Goal: Task Accomplishment & Management: Use online tool/utility

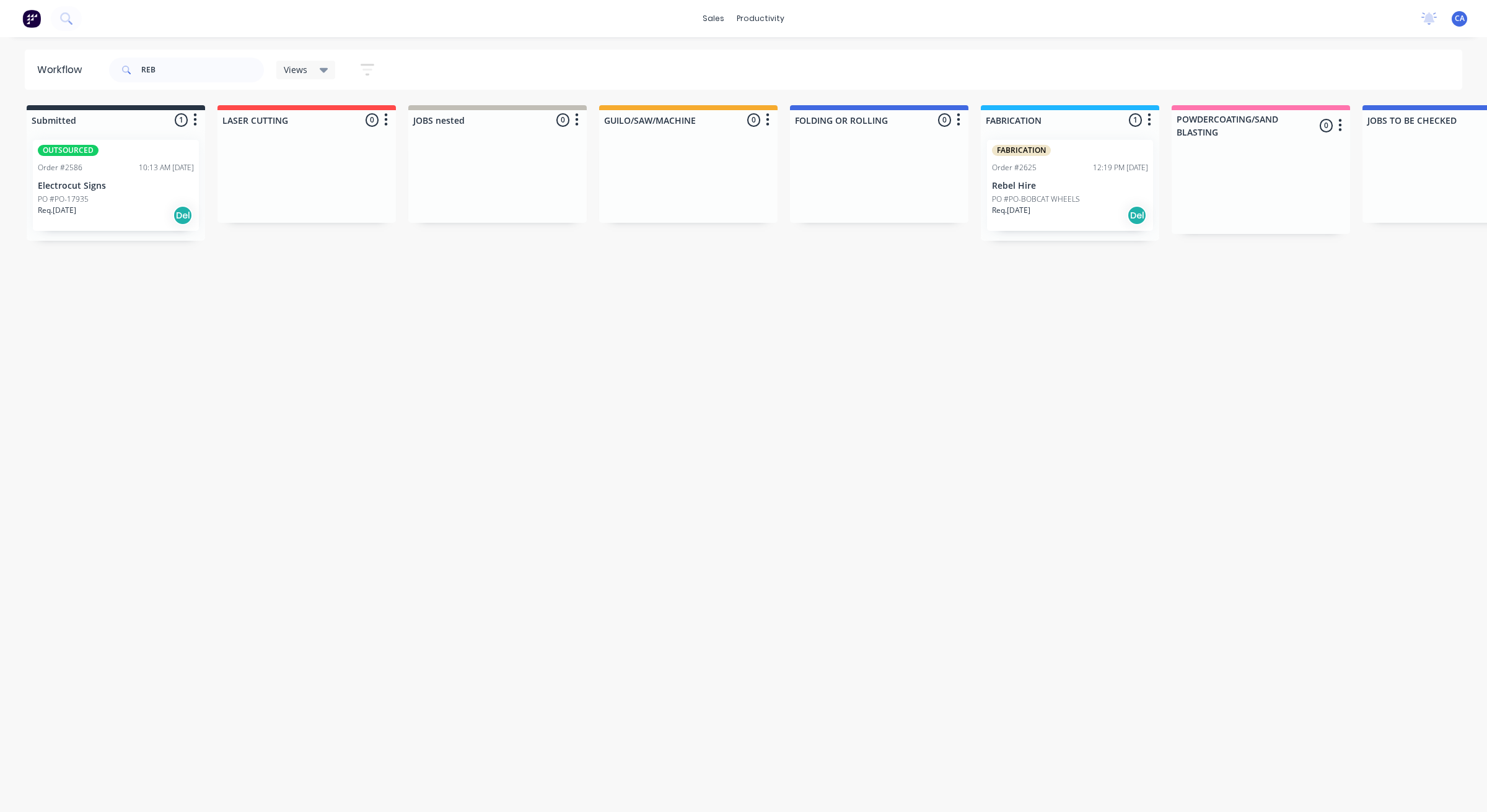
type input "REB"
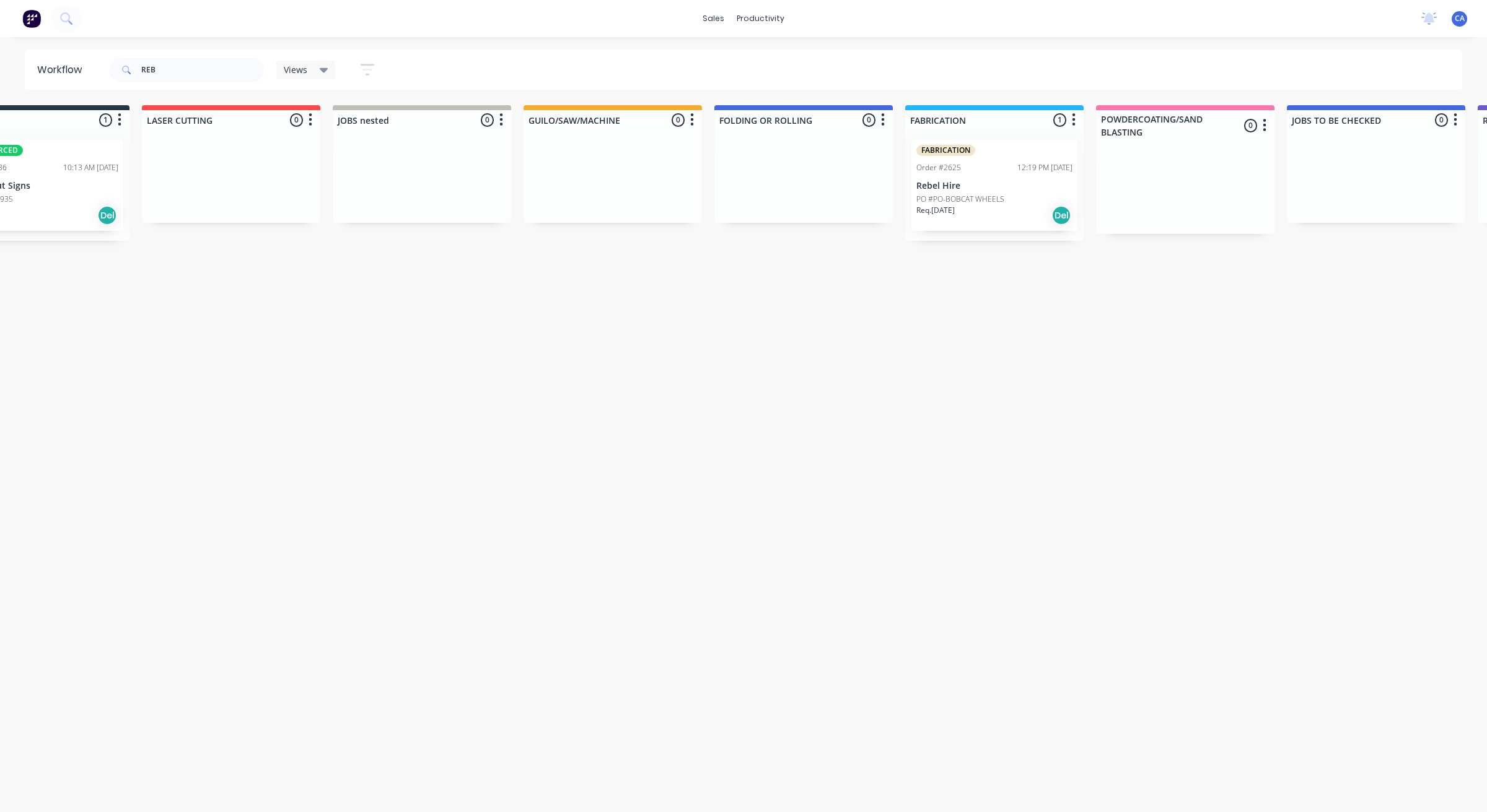
scroll to position [0, 963]
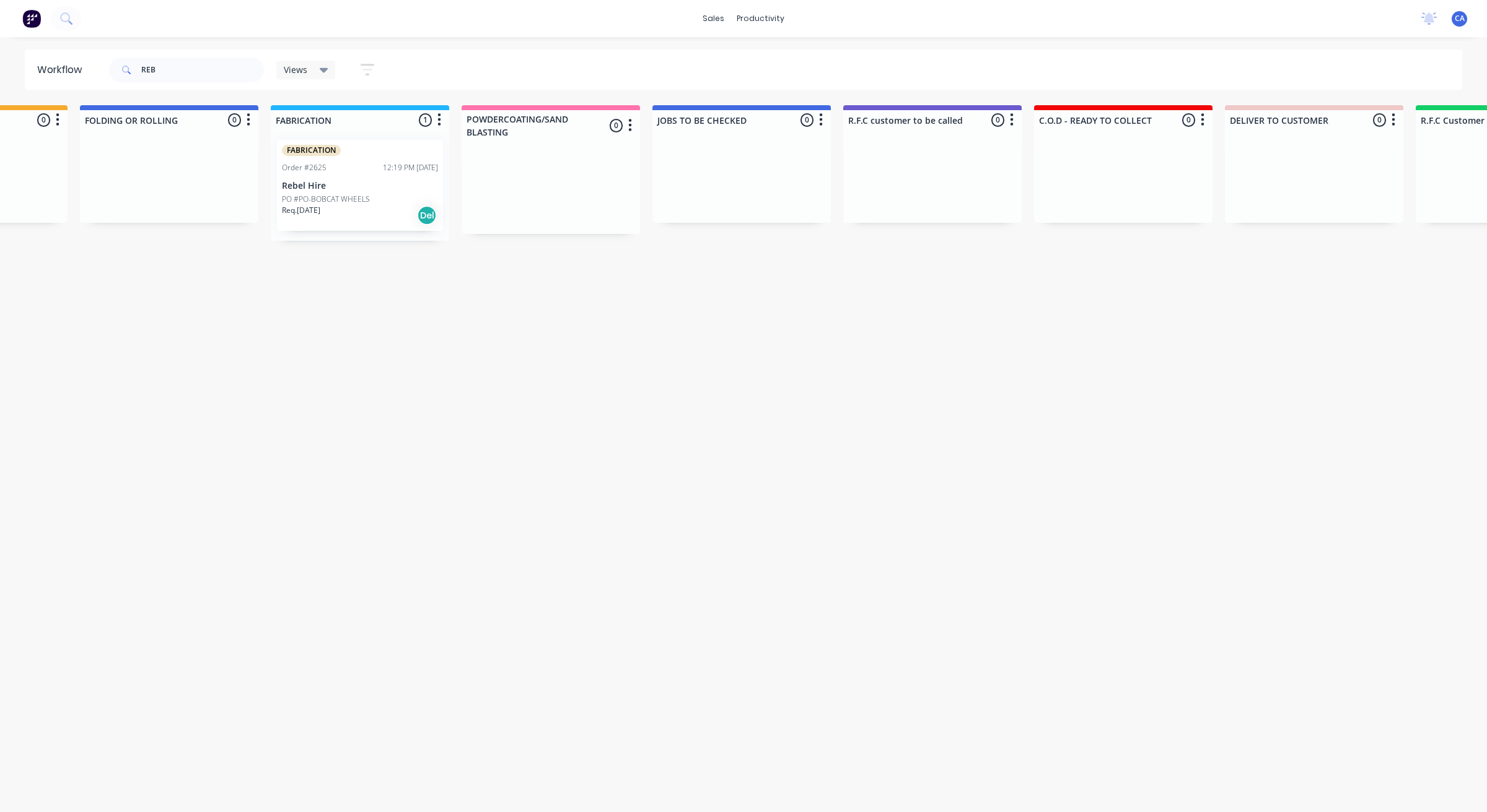
drag, startPoint x: 750, startPoint y: 418, endPoint x: 878, endPoint y: 437, distance: 129.4
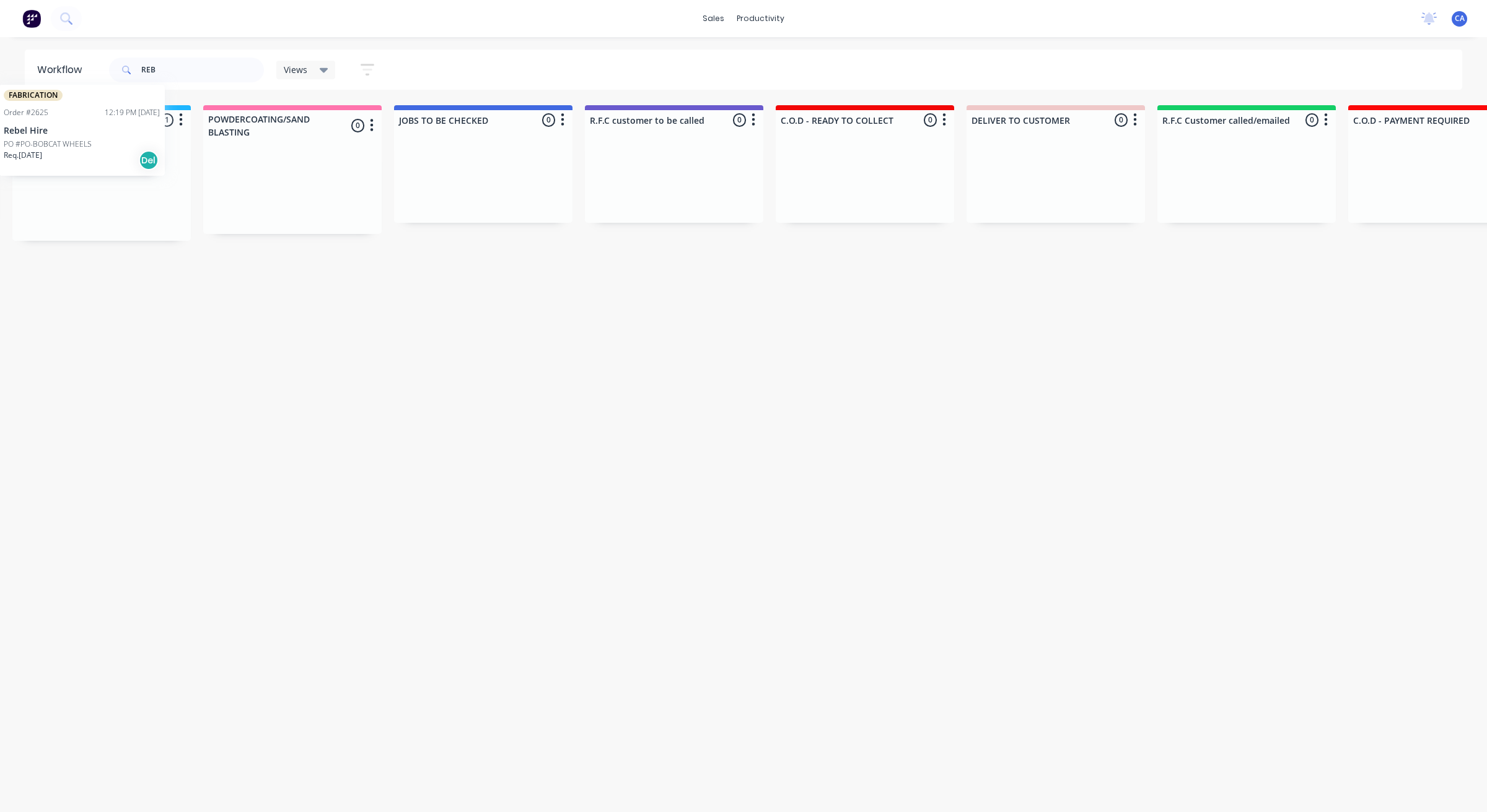
scroll to position [0, 967]
drag, startPoint x: 241, startPoint y: 180, endPoint x: 626, endPoint y: 167, distance: 385.2
click at [626, 167] on div "Submitted 1 Sort By Created date Required date Order number Customer name Most …" at bounding box center [864, 173] width 3683 height 136
click at [652, 183] on p "Rebel Hire" at bounding box center [675, 186] width 156 height 10
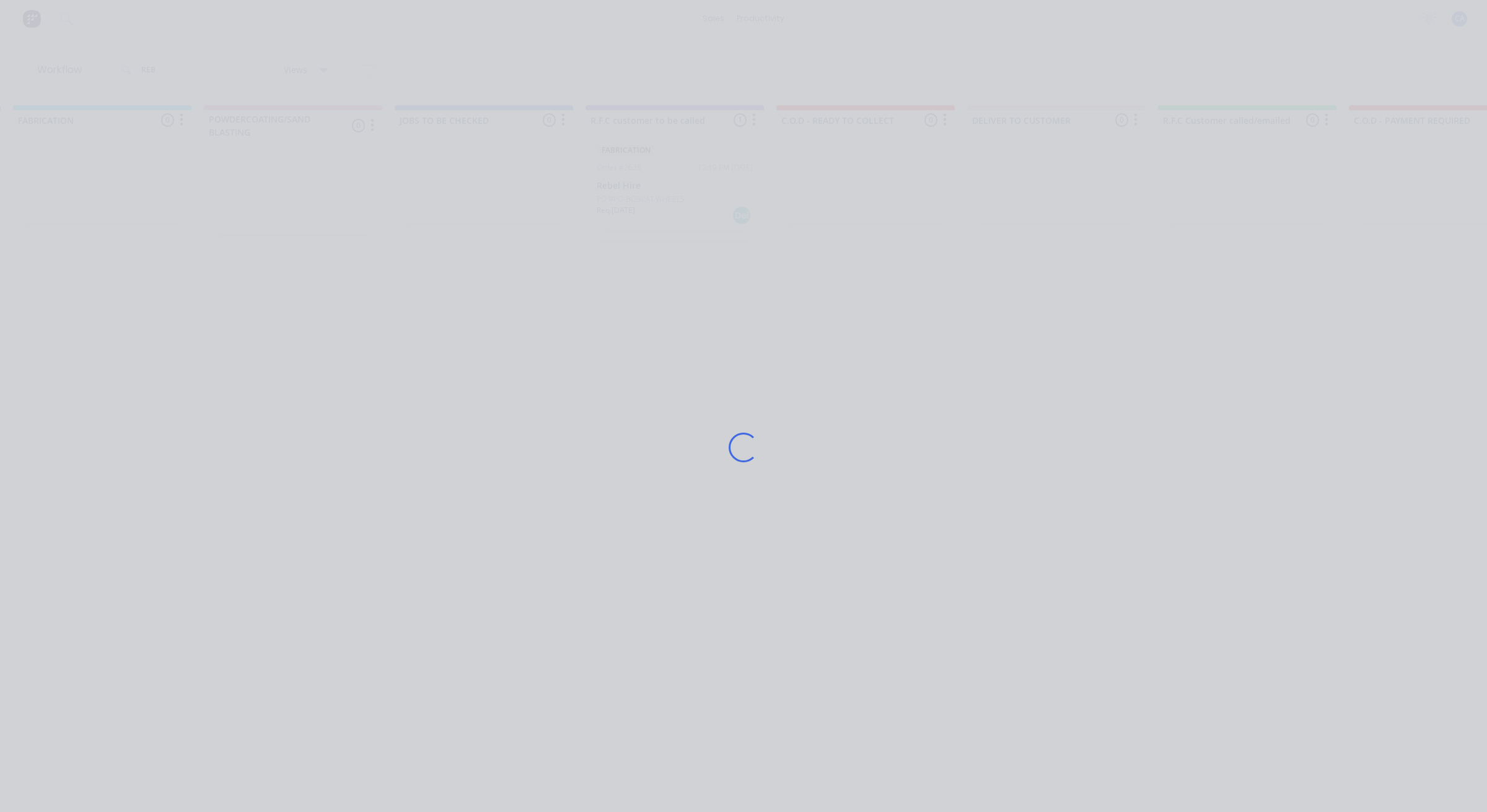
scroll to position [0, 0]
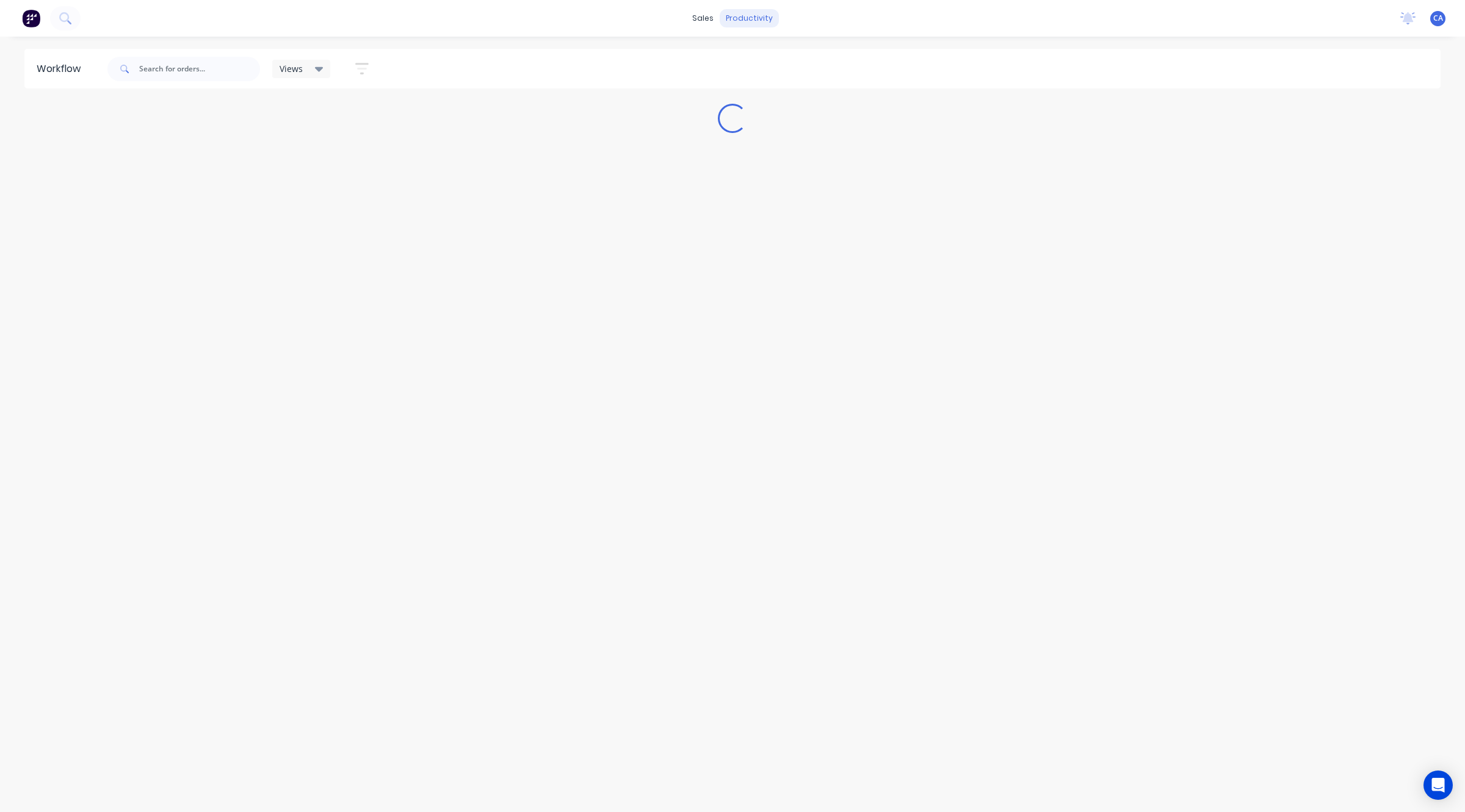
click at [752, 18] on div "productivity" at bounding box center [749, 18] width 59 height 18
click at [782, 59] on div "Workflow" at bounding box center [775, 58] width 36 height 11
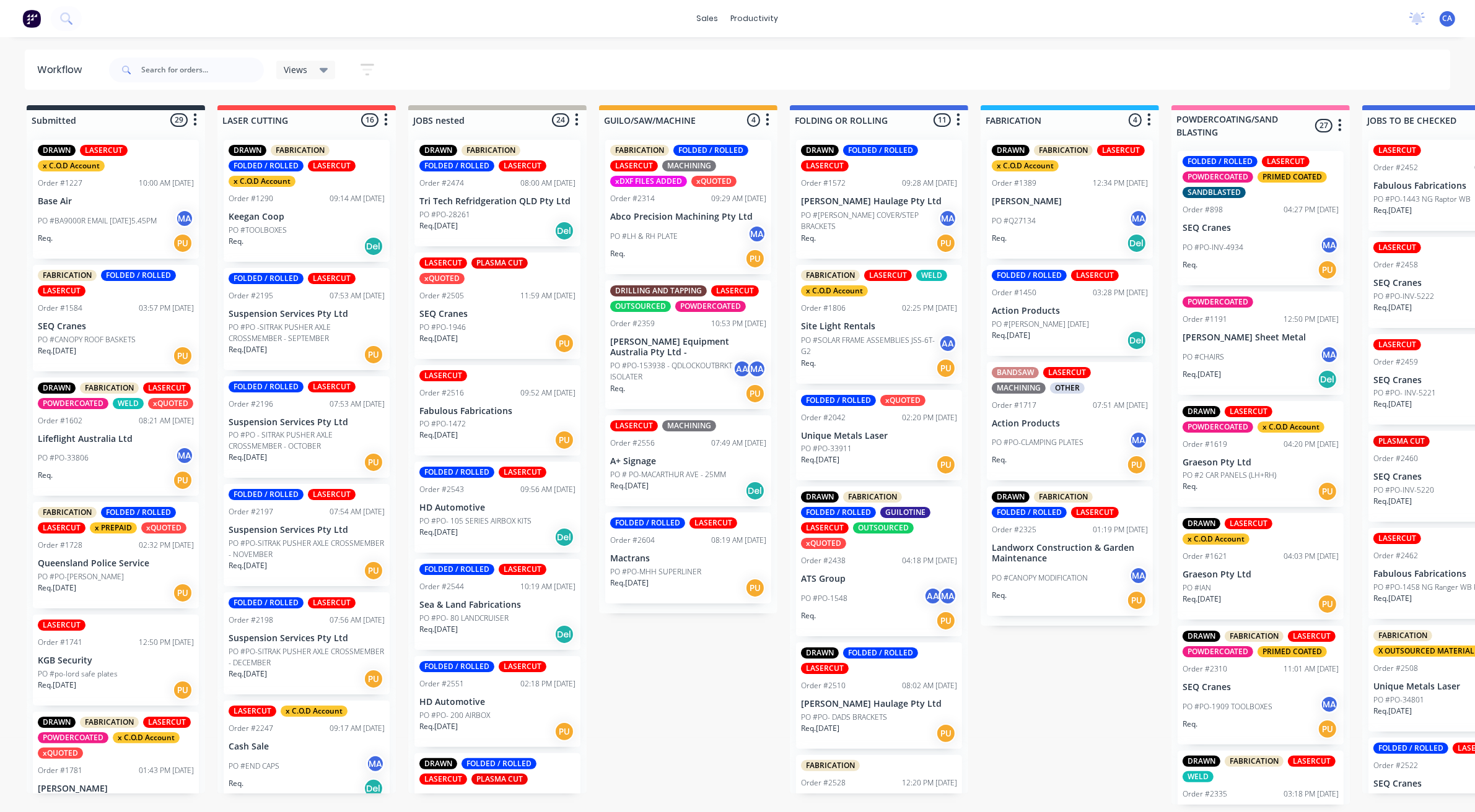
click at [201, 89] on header "Workflow Views Save new view None (Default) edit Show/Hide statuses Show line i…" at bounding box center [738, 69] width 1426 height 41
click at [203, 74] on input "text" at bounding box center [202, 70] width 122 height 25
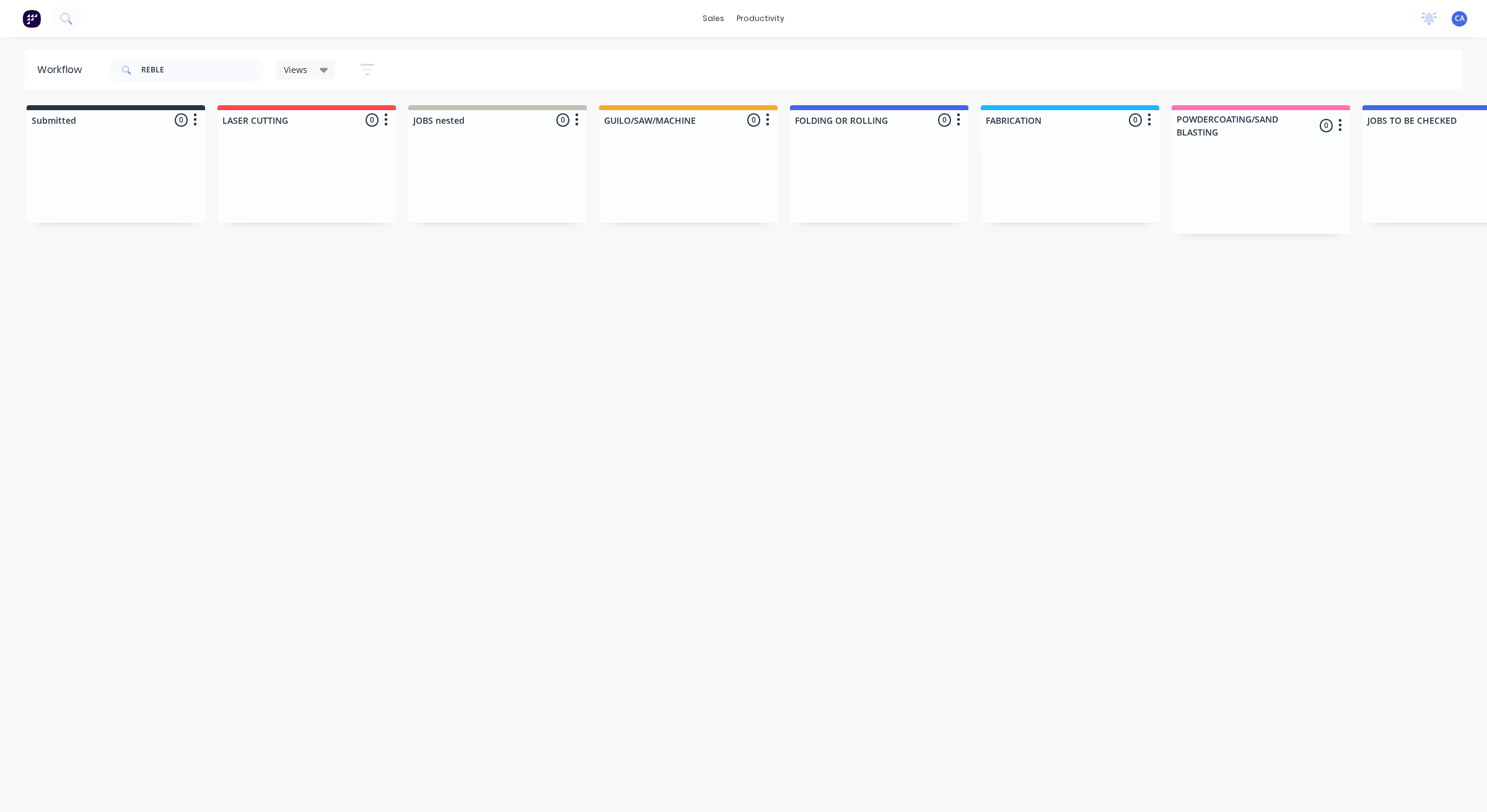
scroll to position [0, 1]
drag, startPoint x: 1125, startPoint y: 246, endPoint x: 1162, endPoint y: 240, distance: 37.5
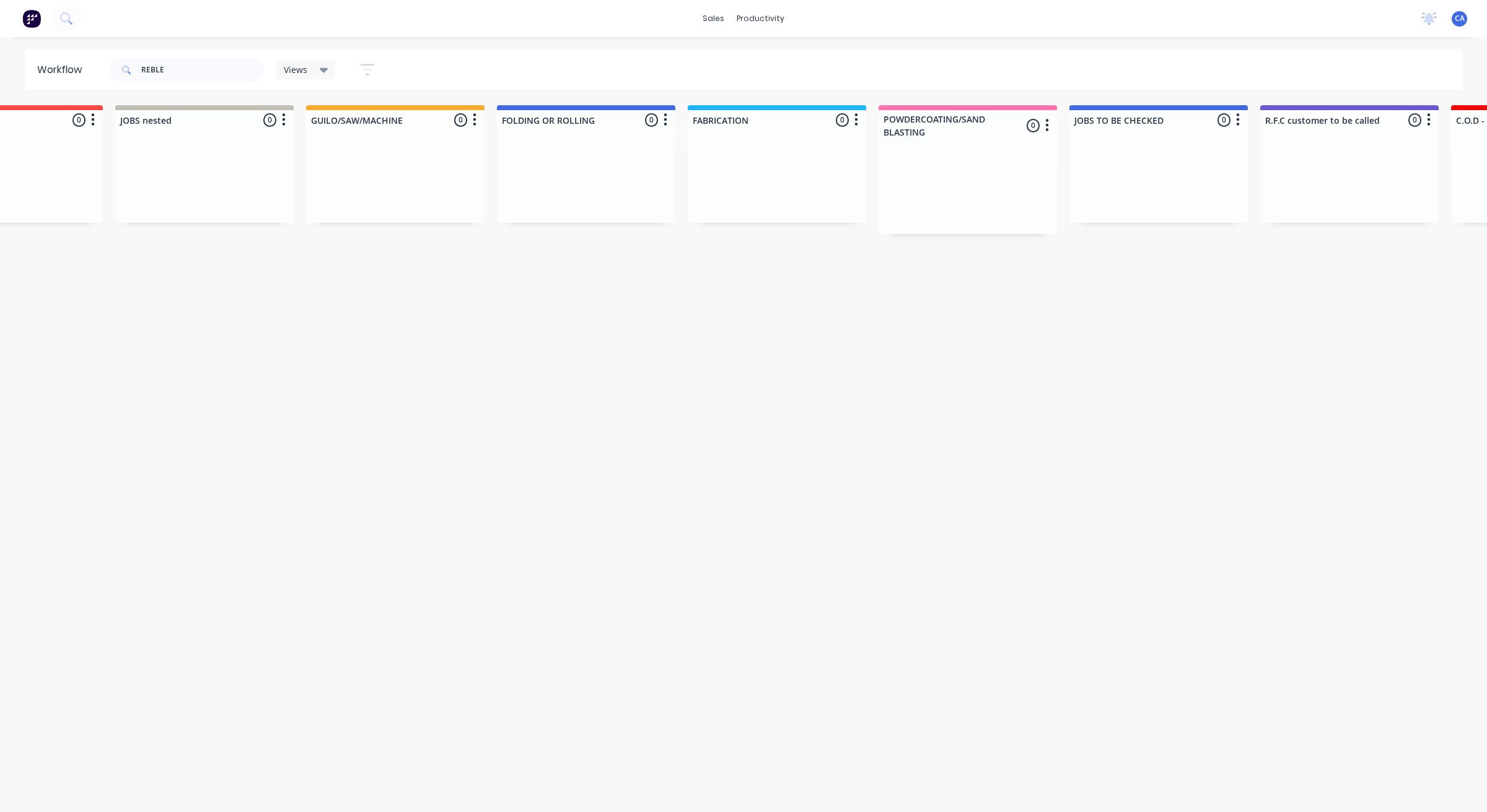
drag, startPoint x: 1162, startPoint y: 240, endPoint x: 771, endPoint y: 313, distance: 397.8
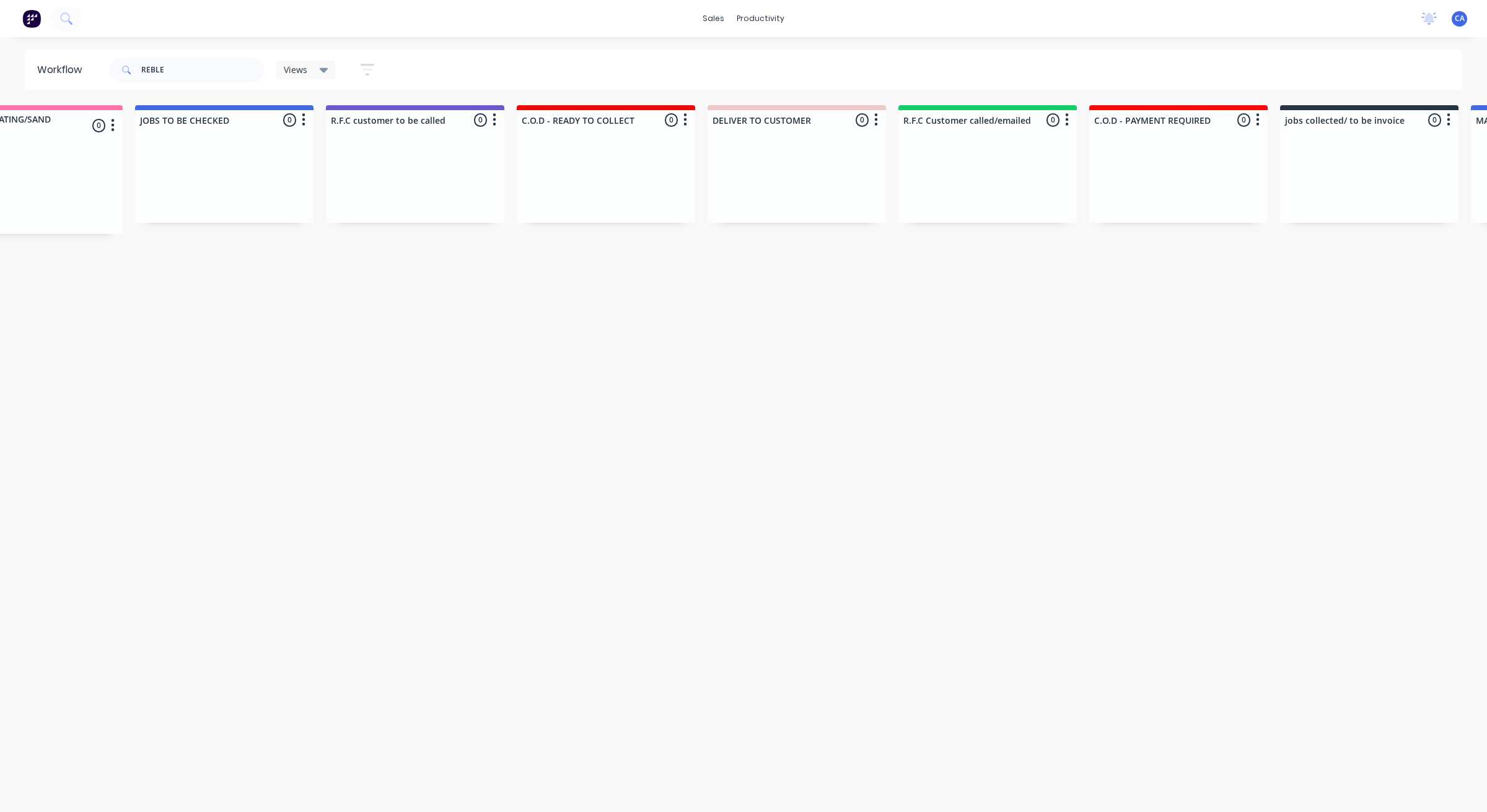
drag, startPoint x: 797, startPoint y: 283, endPoint x: 685, endPoint y: 251, distance: 116.5
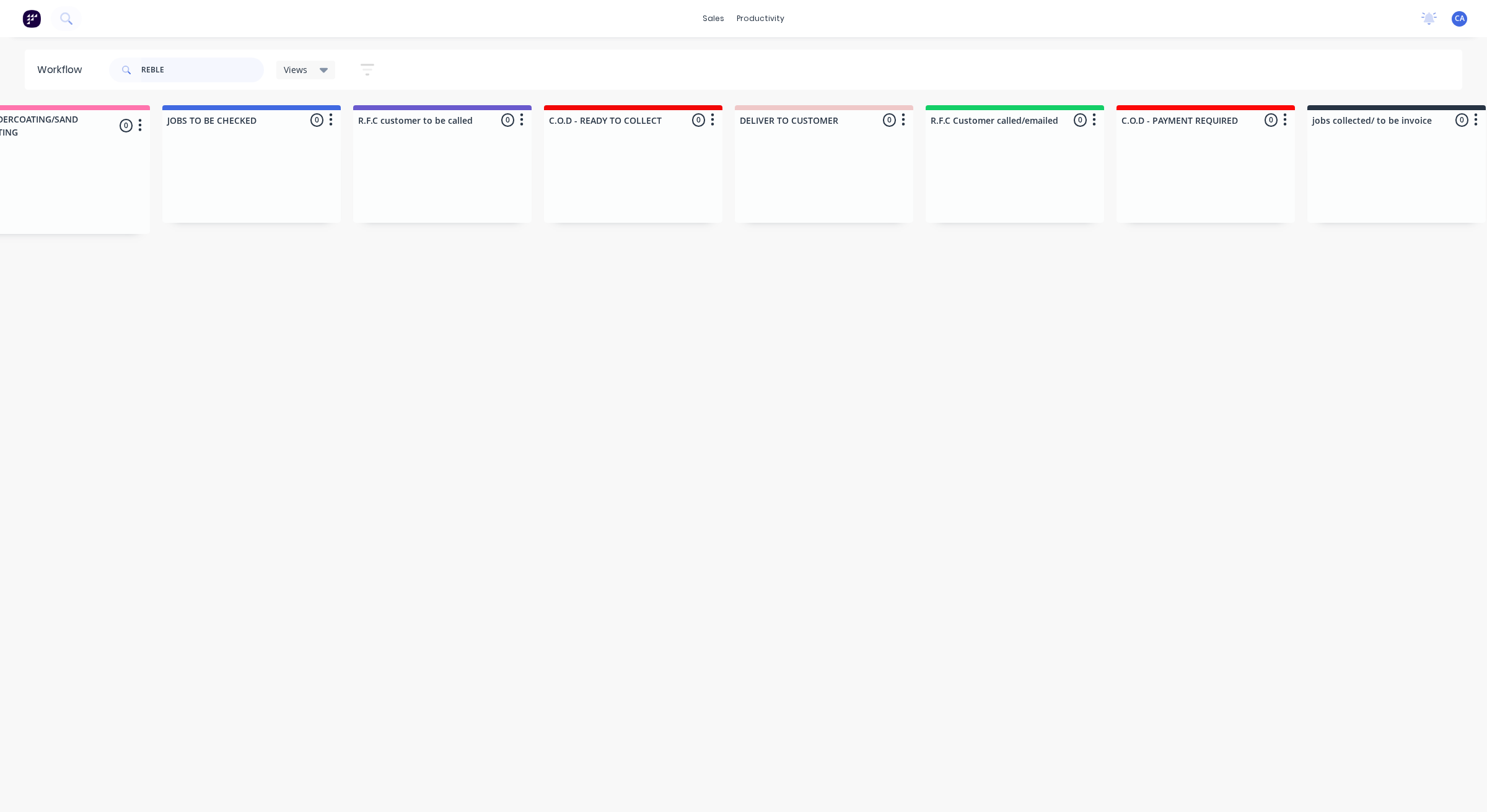
click at [245, 72] on input "REBLE" at bounding box center [202, 70] width 123 height 25
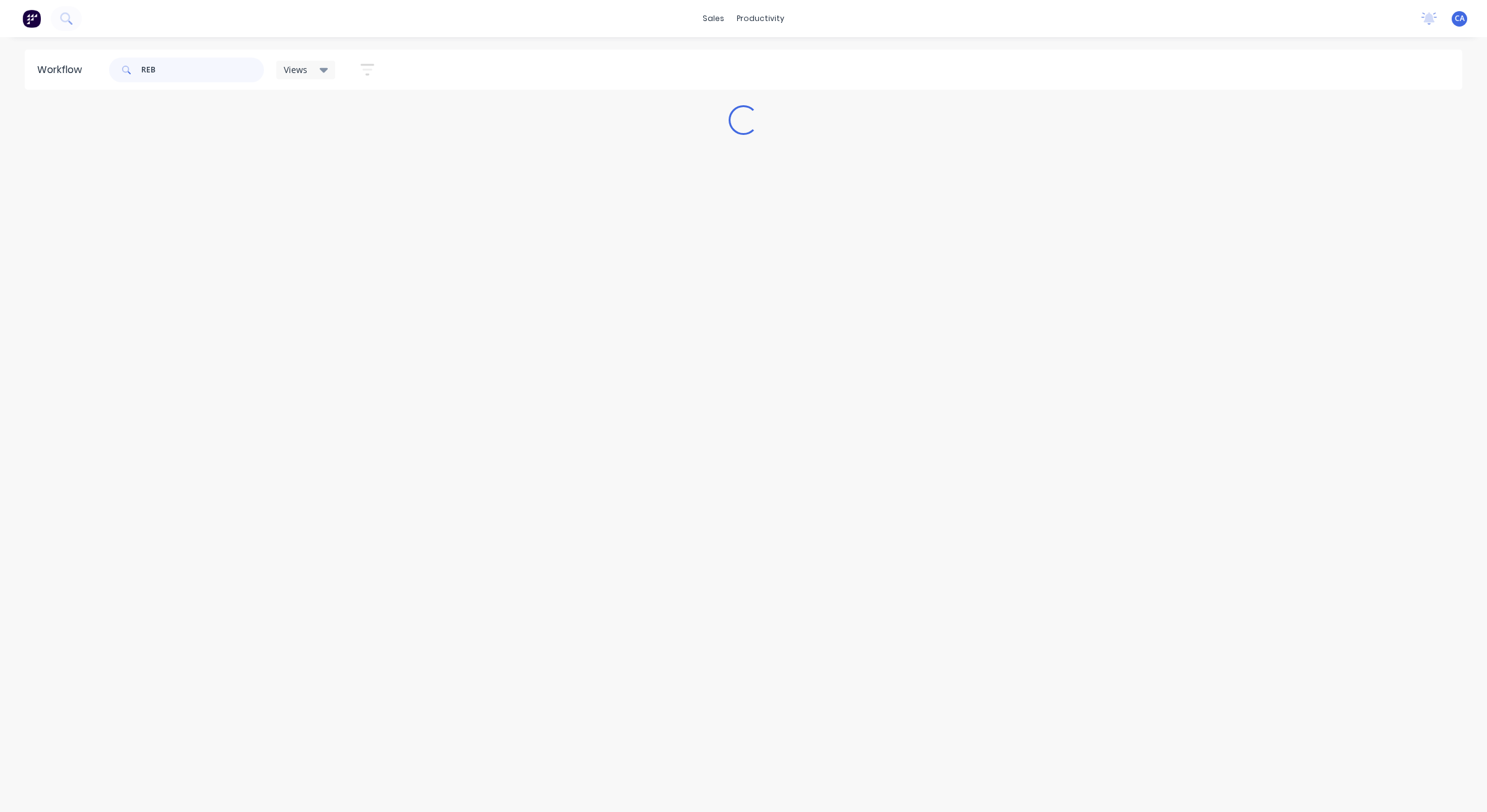
scroll to position [0, 0]
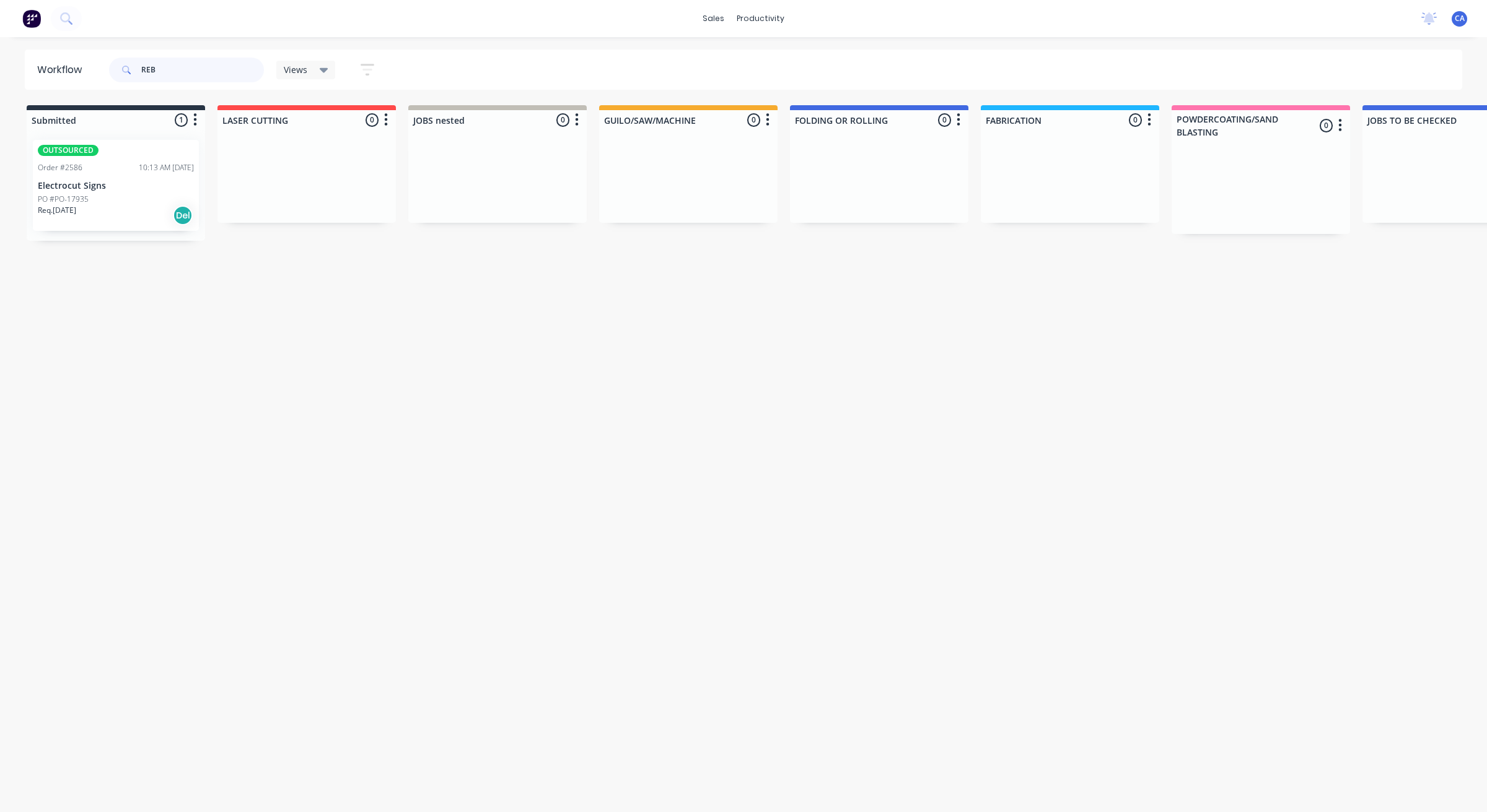
type input "REB"
drag, startPoint x: 1061, startPoint y: 298, endPoint x: 1094, endPoint y: 333, distance: 48.1
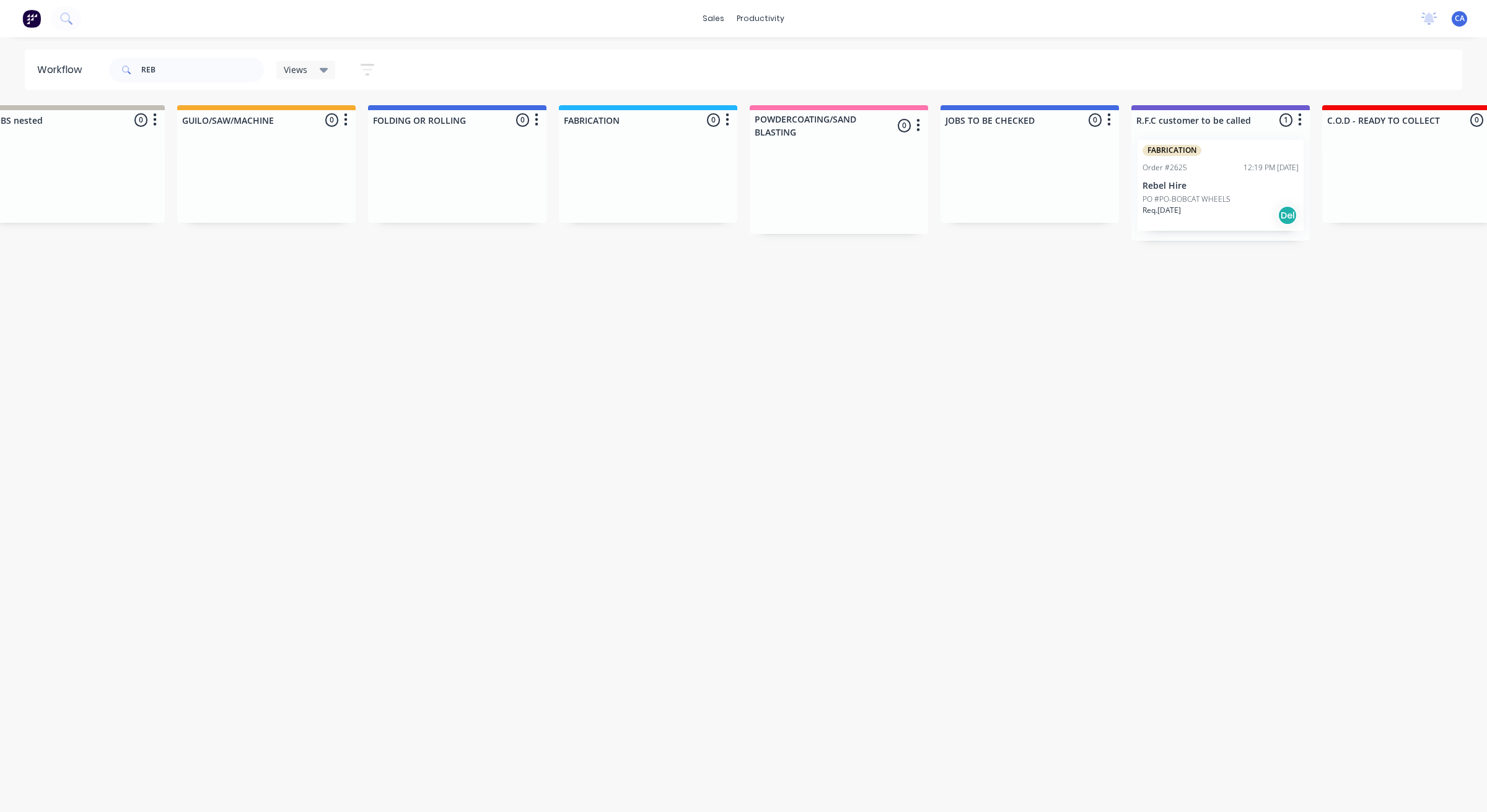
scroll to position [0, 518]
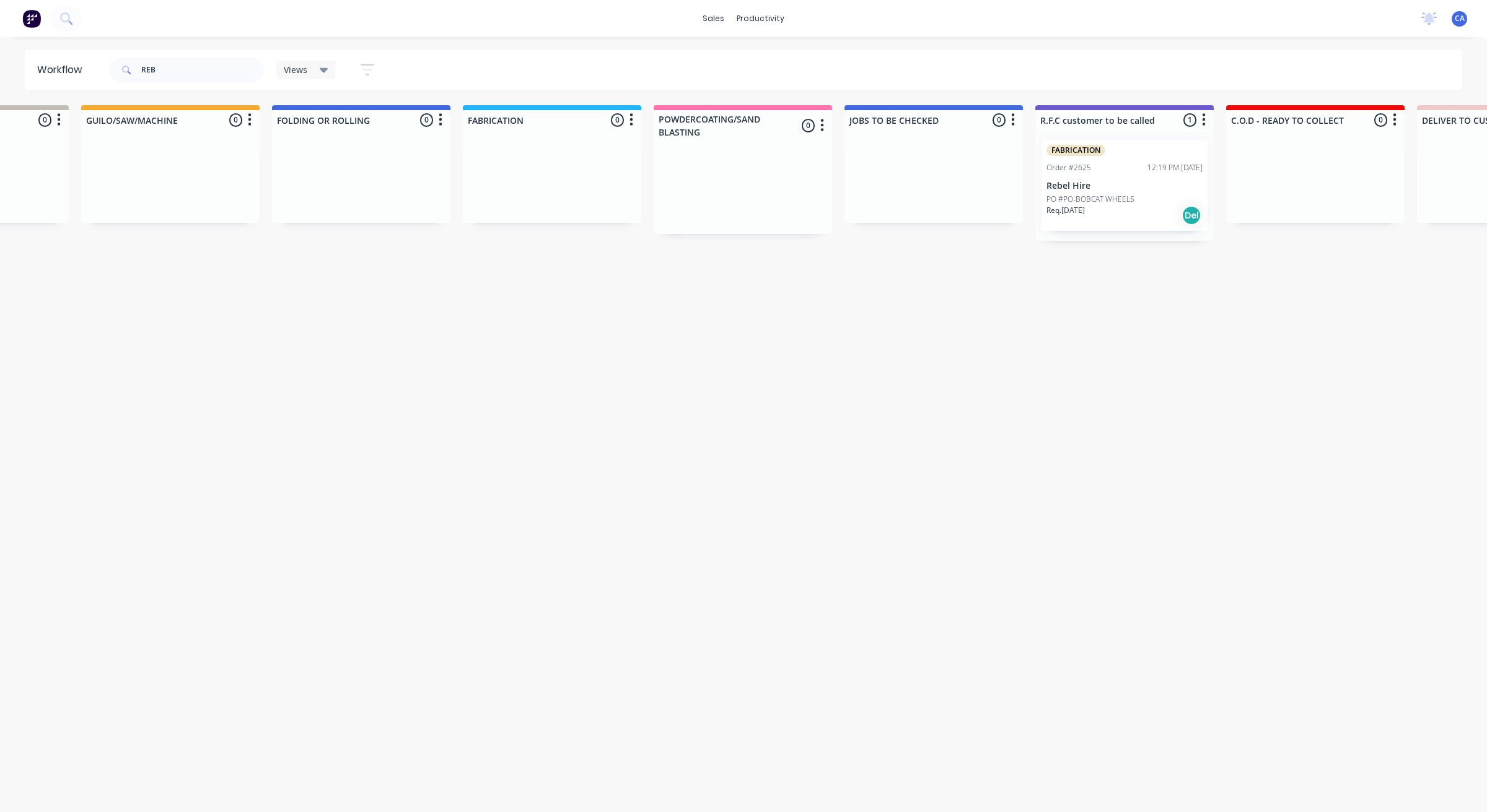
drag, startPoint x: 1114, startPoint y: 336, endPoint x: 1162, endPoint y: 336, distance: 48.0
click at [1094, 223] on div "Req. [DATE] Del" at bounding box center [1125, 215] width 156 height 21
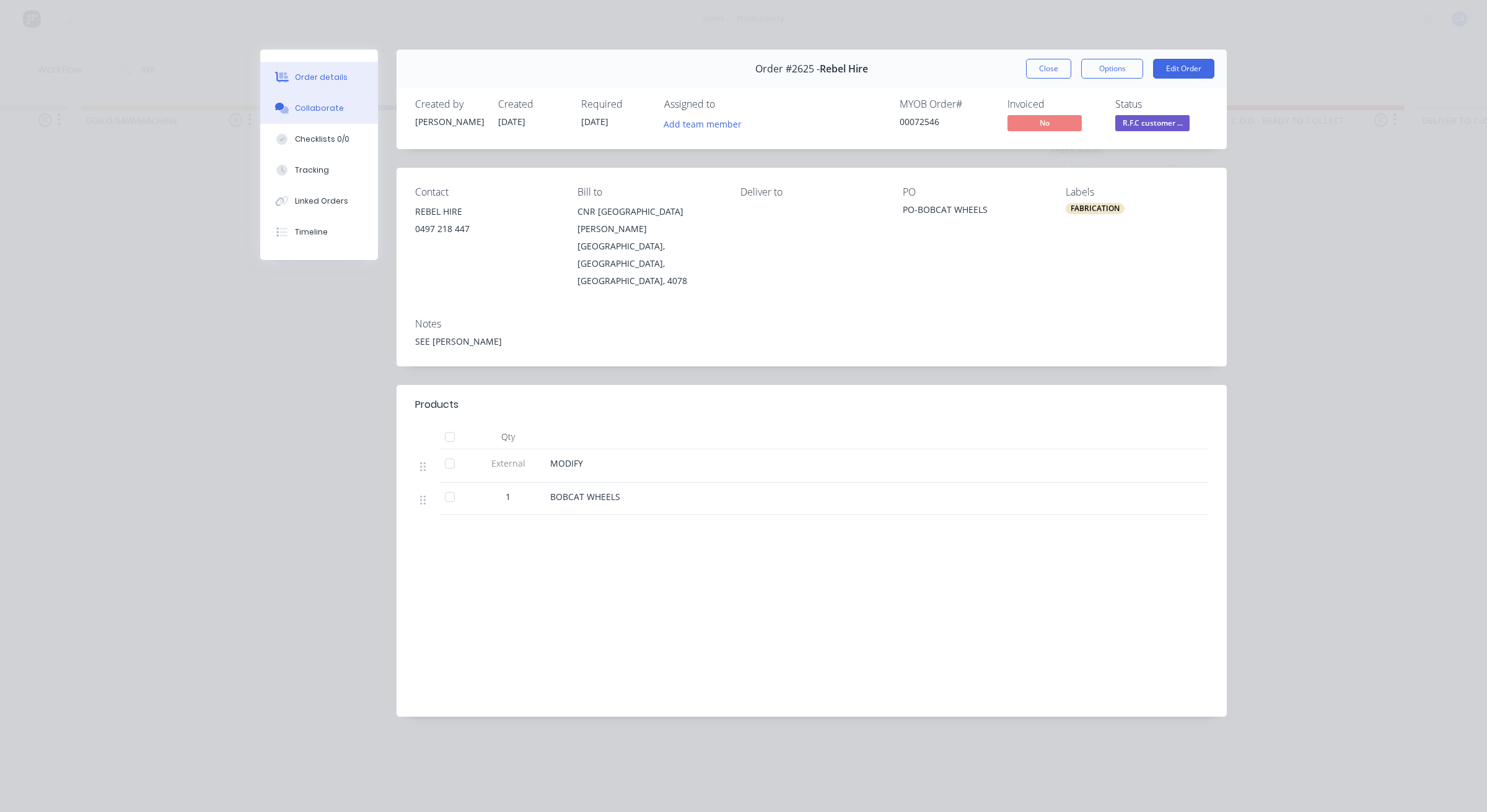
click at [288, 104] on icon at bounding box center [282, 108] width 14 height 11
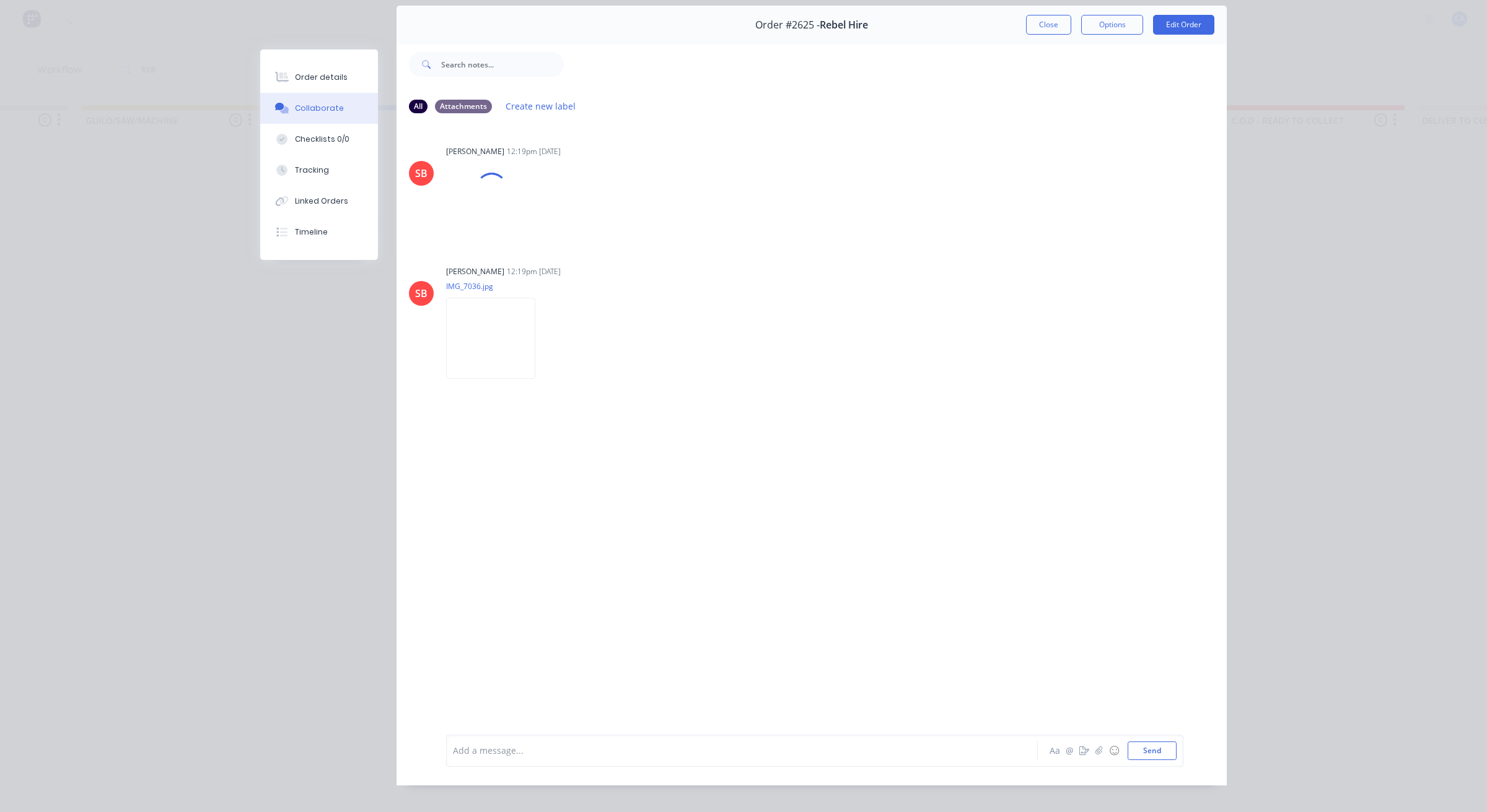
scroll to position [68, 0]
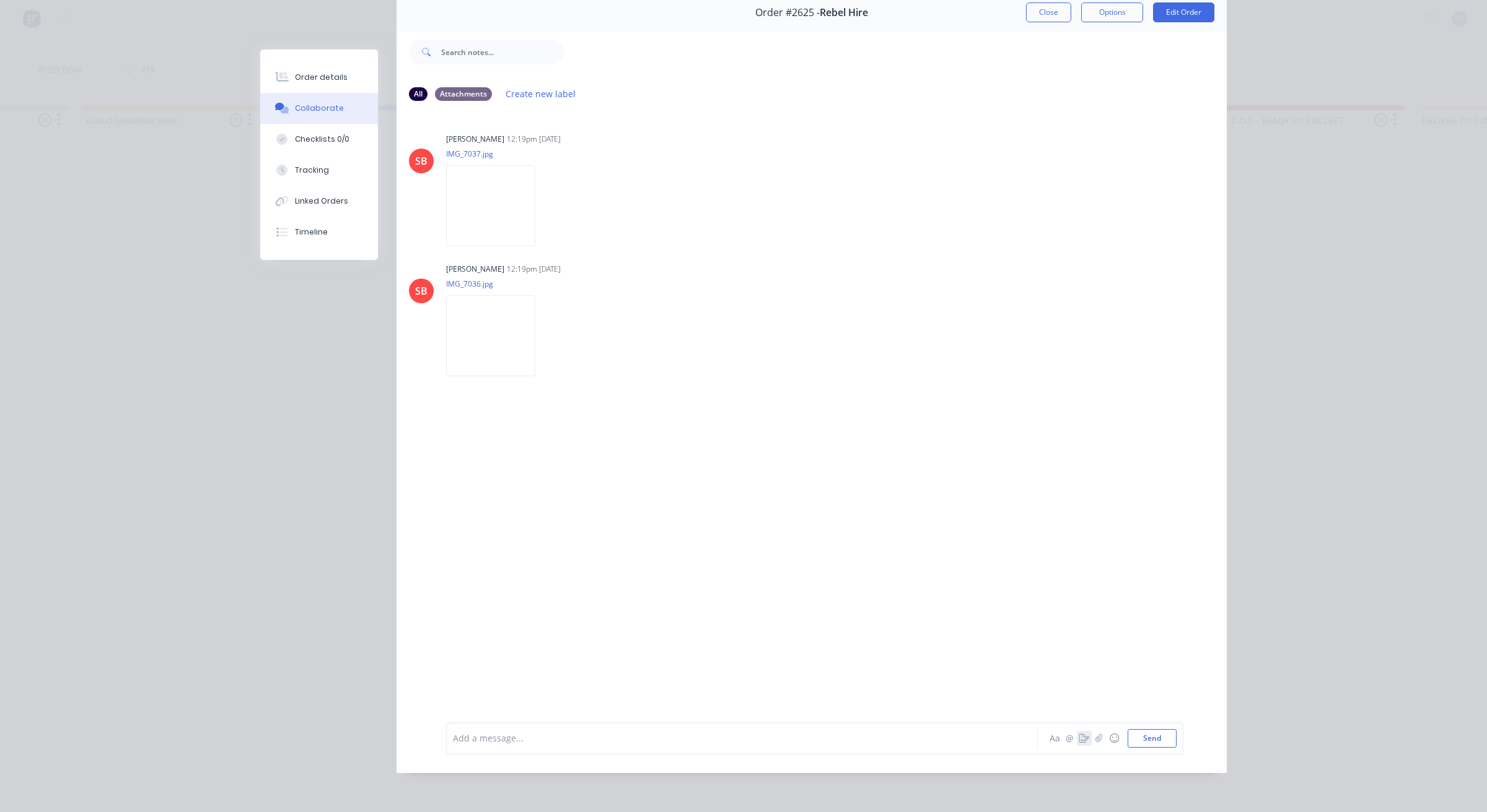
click at [1079, 738] on icon "button" at bounding box center [1083, 739] width 10 height 9
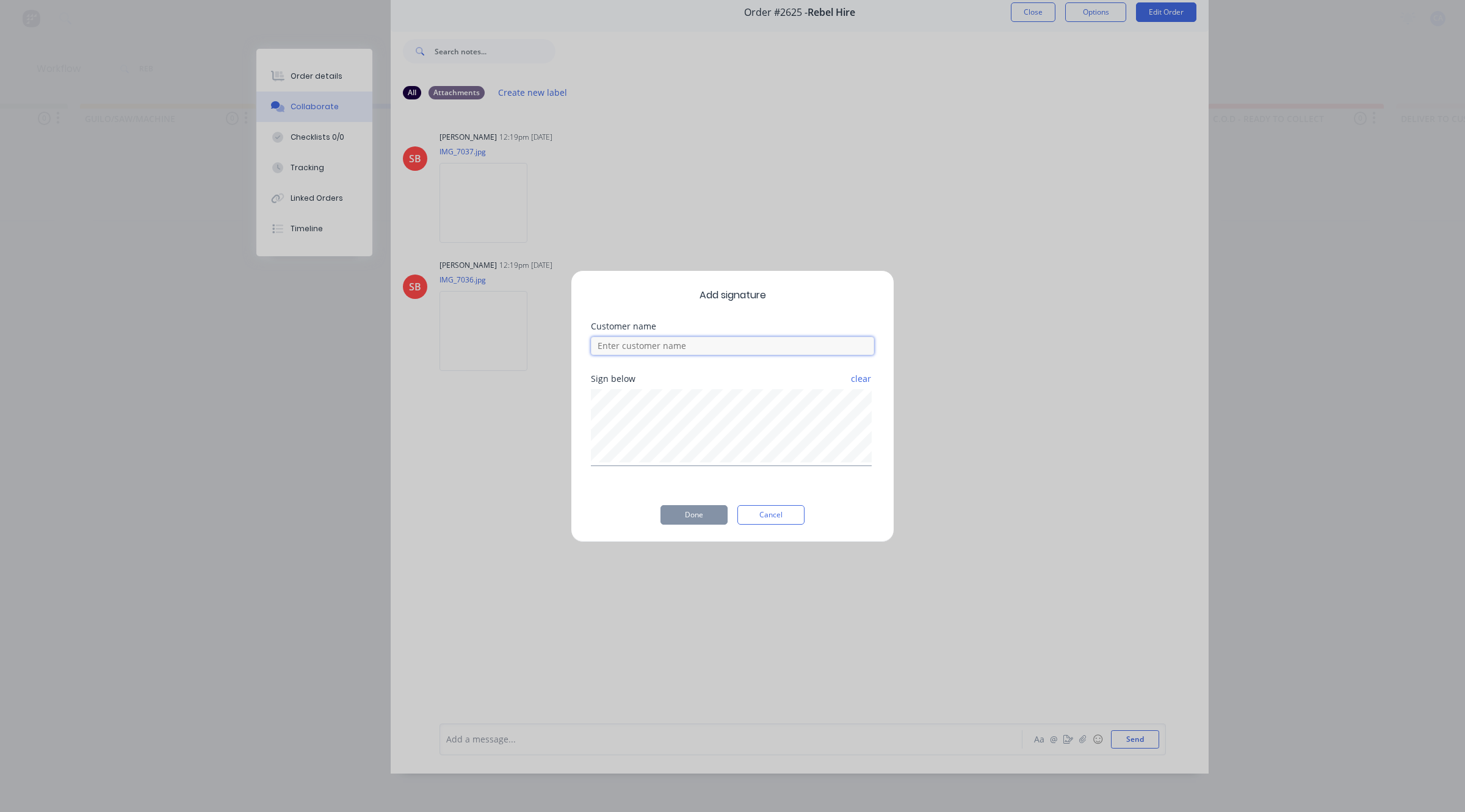
drag, startPoint x: 702, startPoint y: 343, endPoint x: 710, endPoint y: 349, distance: 10.0
click at [705, 345] on input at bounding box center [733, 345] width 284 height 18
type input "[PERSON_NAME] DONE JOB"
click at [690, 523] on button "Done" at bounding box center [694, 515] width 67 height 20
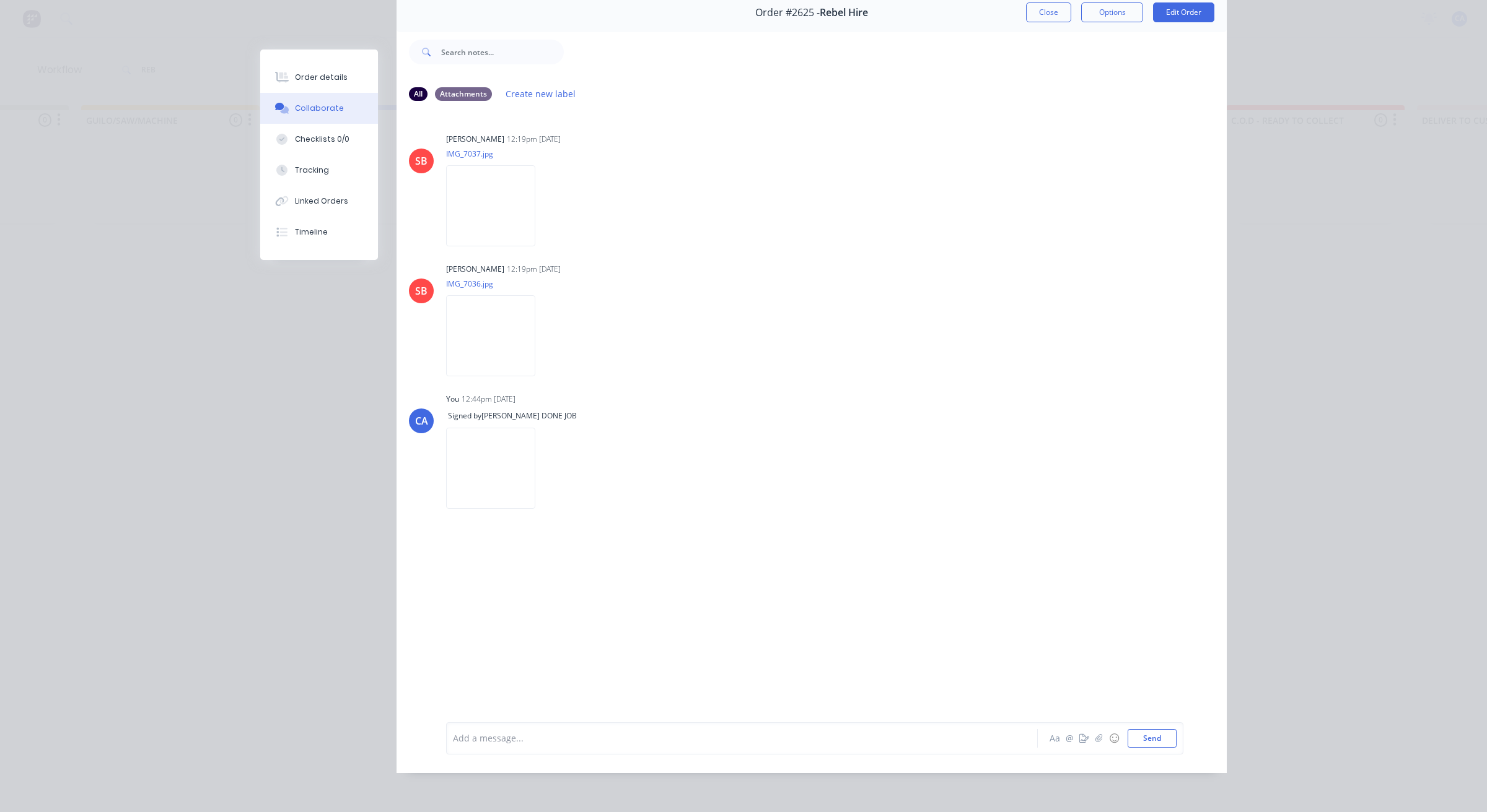
click at [536, 745] on div at bounding box center [724, 738] width 542 height 13
click at [316, 162] on button "Tracking" at bounding box center [319, 170] width 117 height 31
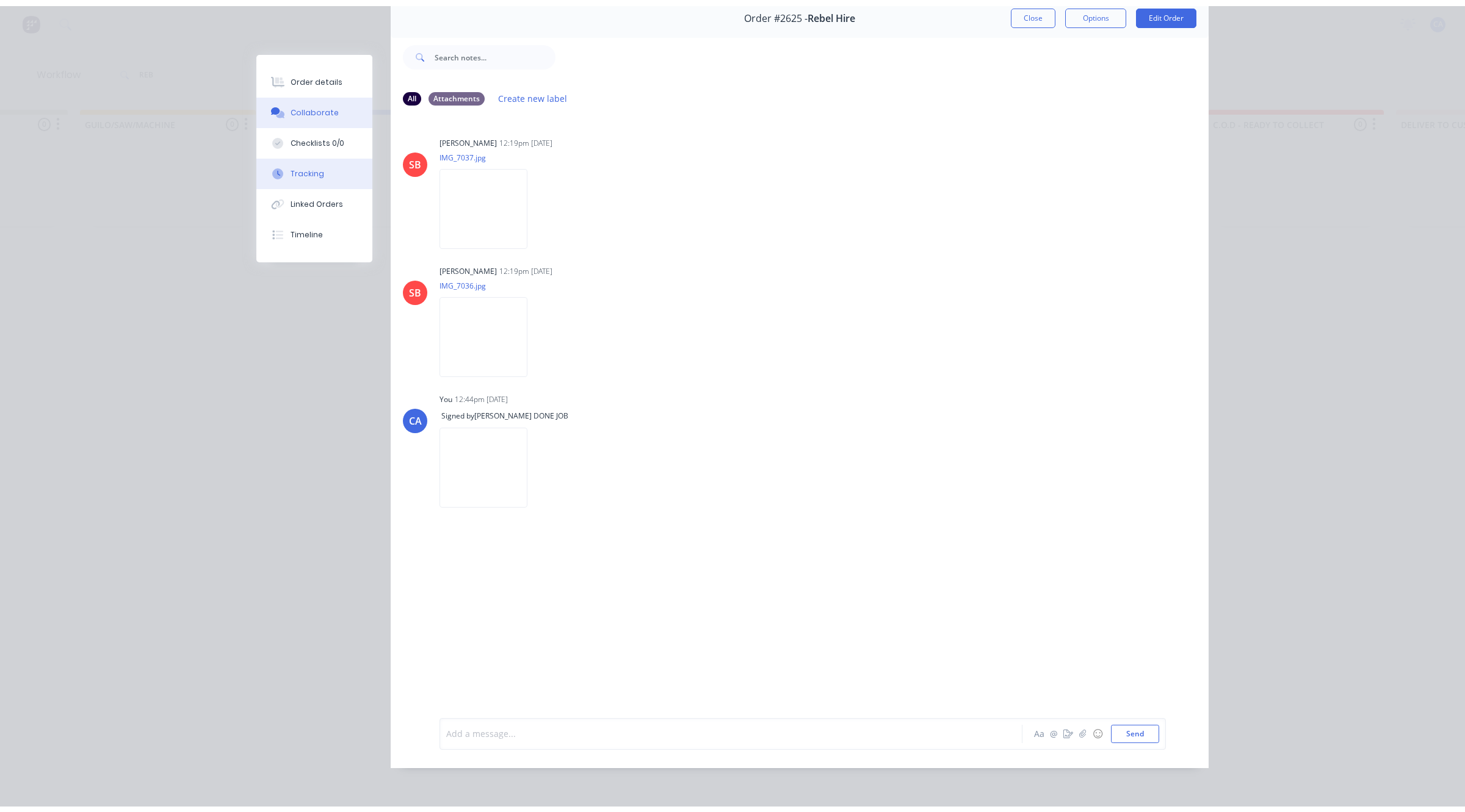
scroll to position [0, 0]
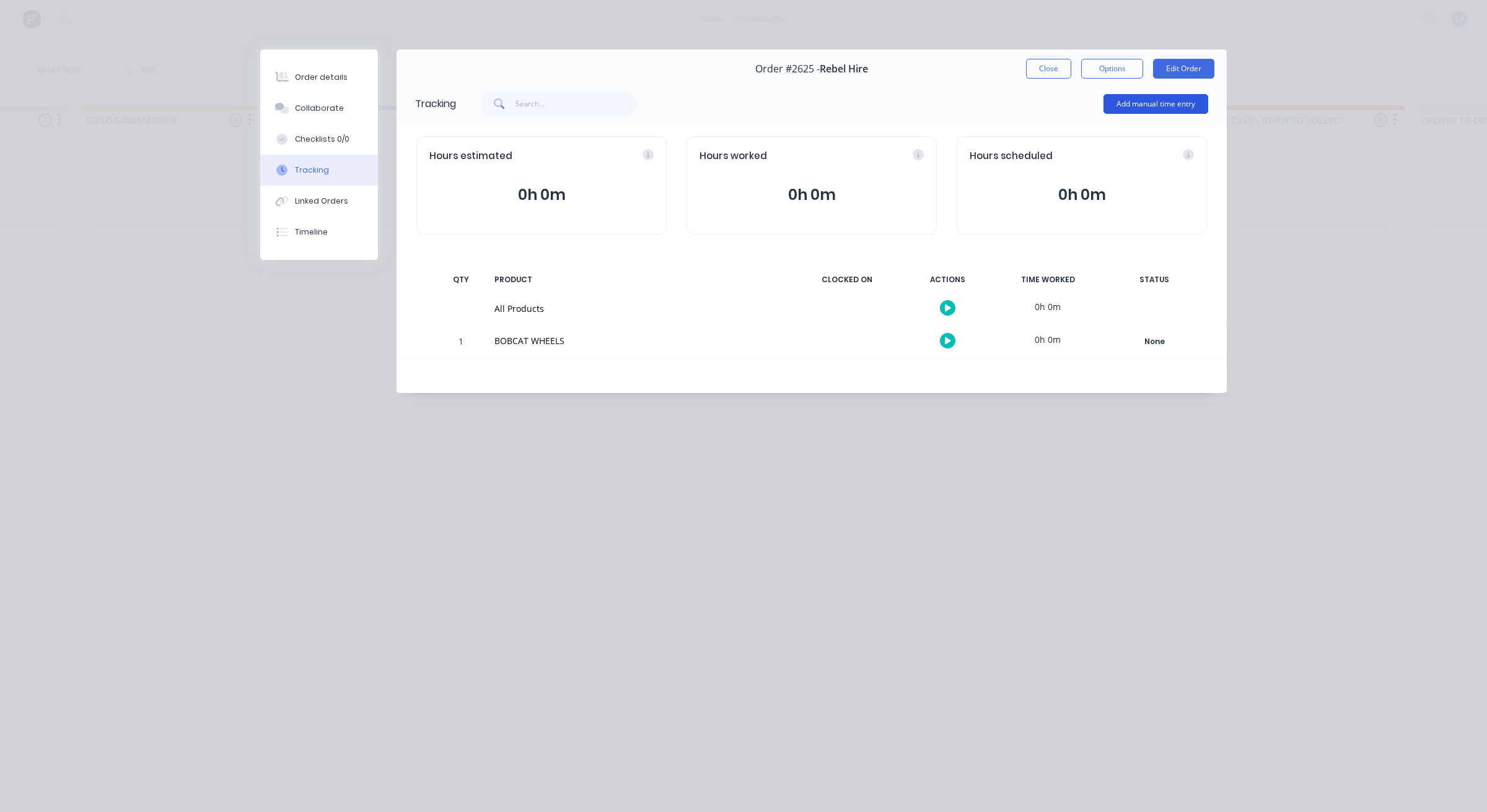
click at [1171, 105] on button "Add manual time entry" at bounding box center [1156, 104] width 105 height 20
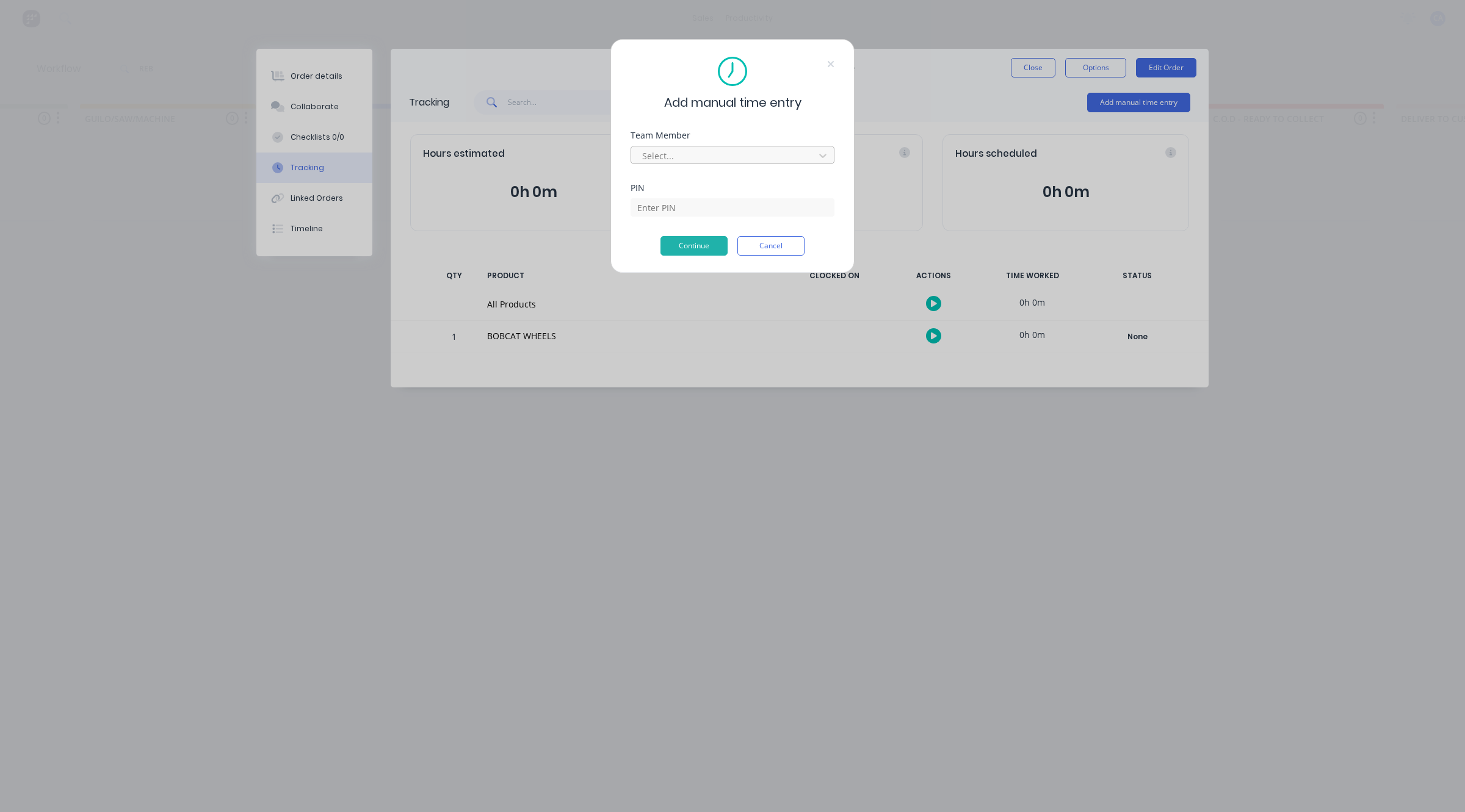
click at [708, 160] on div at bounding box center [724, 156] width 167 height 15
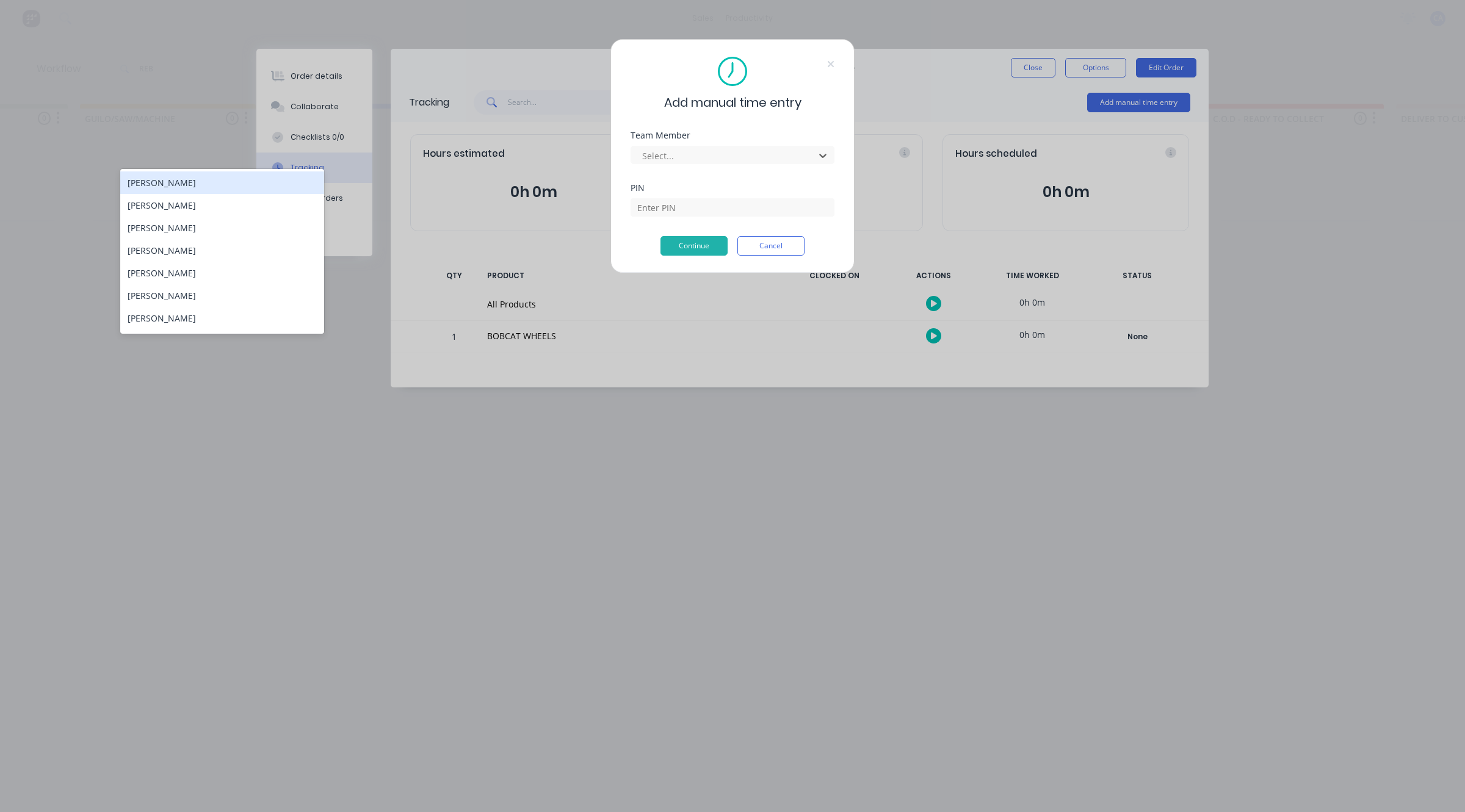
click at [204, 180] on div "[PERSON_NAME]" at bounding box center [222, 182] width 204 height 23
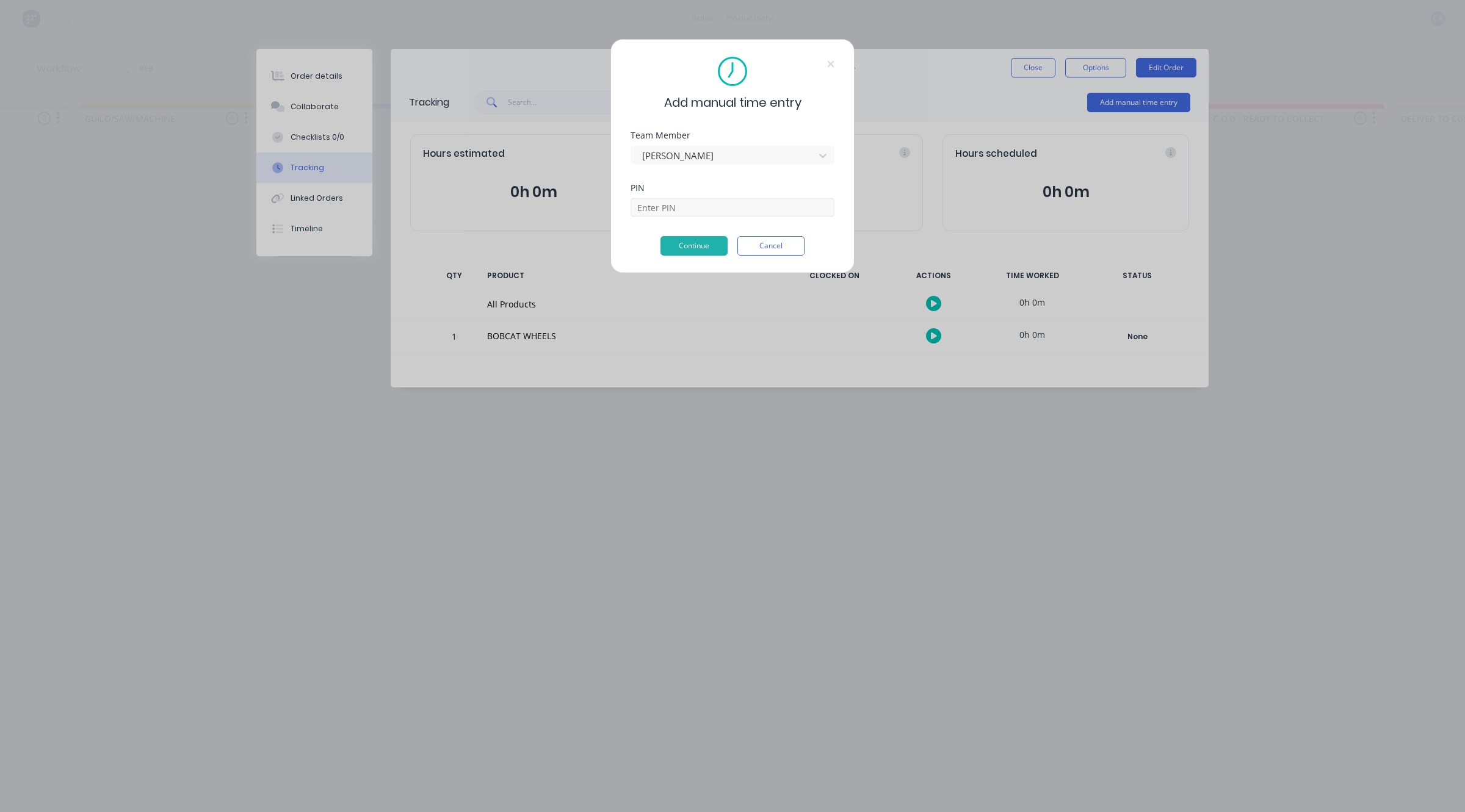
drag, startPoint x: 678, startPoint y: 189, endPoint x: 678, endPoint y: 209, distance: 20.0
click at [678, 190] on div "PIN" at bounding box center [732, 188] width 204 height 9
click at [678, 209] on input at bounding box center [732, 207] width 204 height 18
type input "0403"
click at [678, 236] on form "Team Member [PERSON_NAME] PIN 0403 Continue Cancel" at bounding box center [732, 193] width 204 height 124
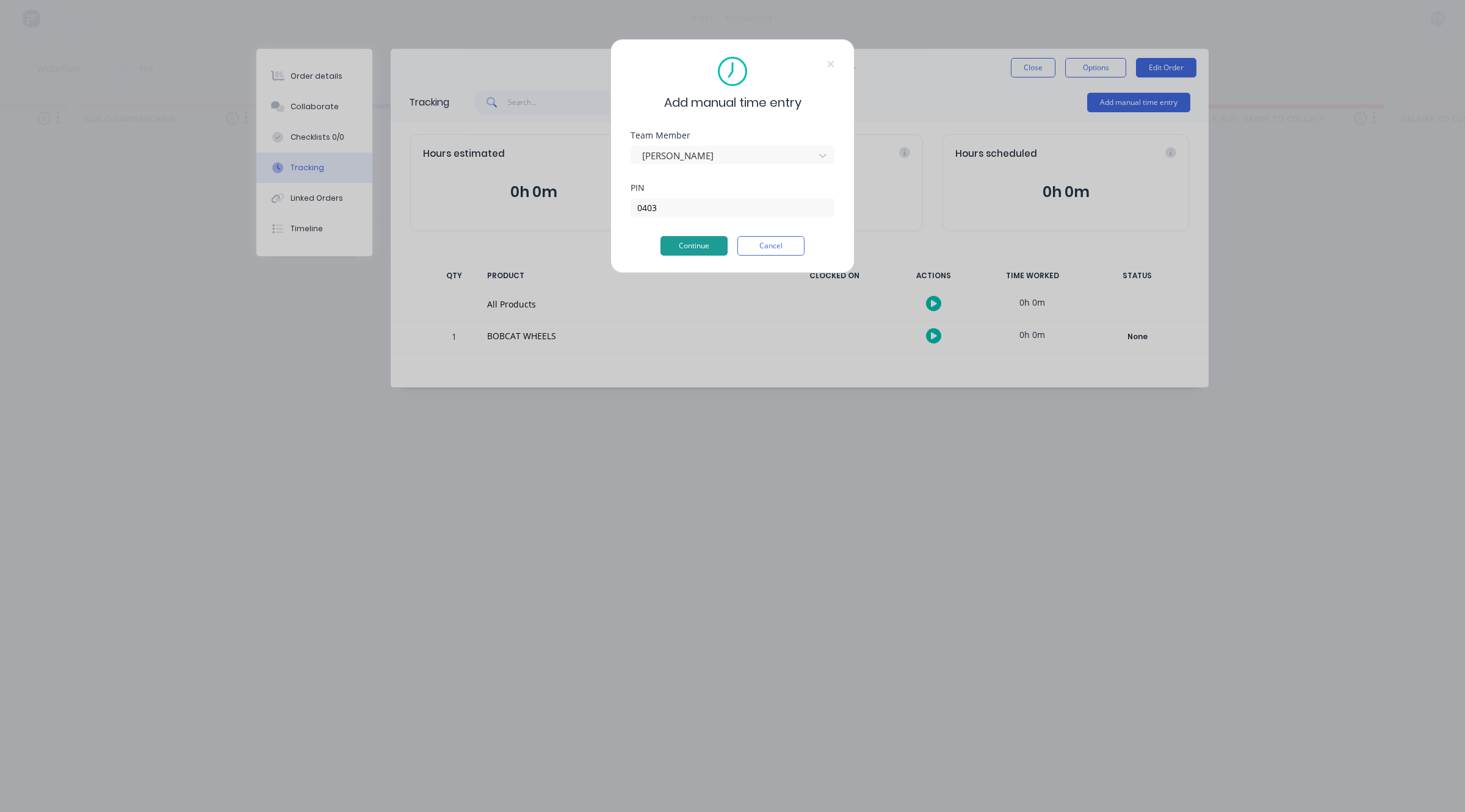
click at [688, 251] on button "Continue" at bounding box center [694, 246] width 67 height 20
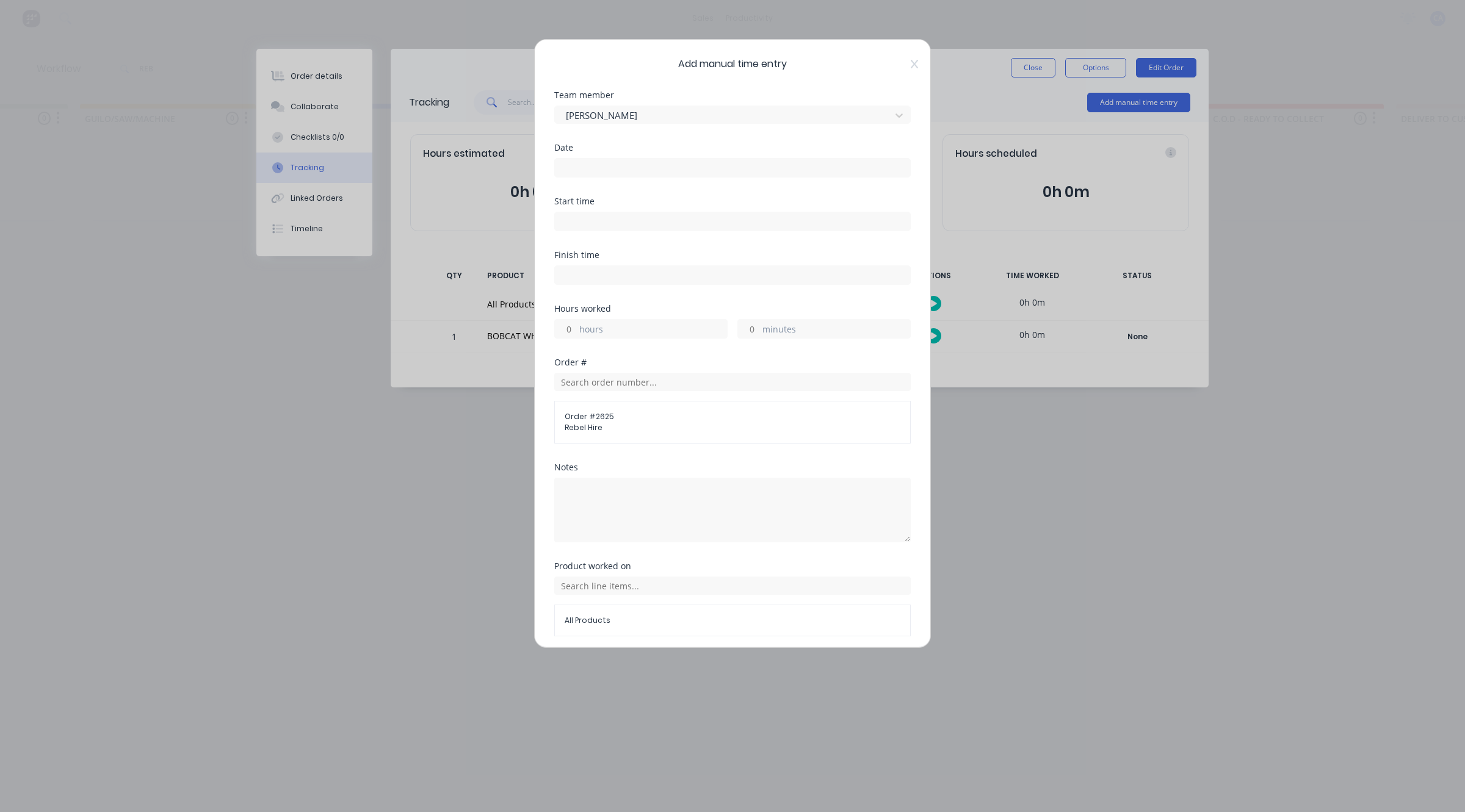
click at [602, 161] on input at bounding box center [732, 167] width 356 height 18
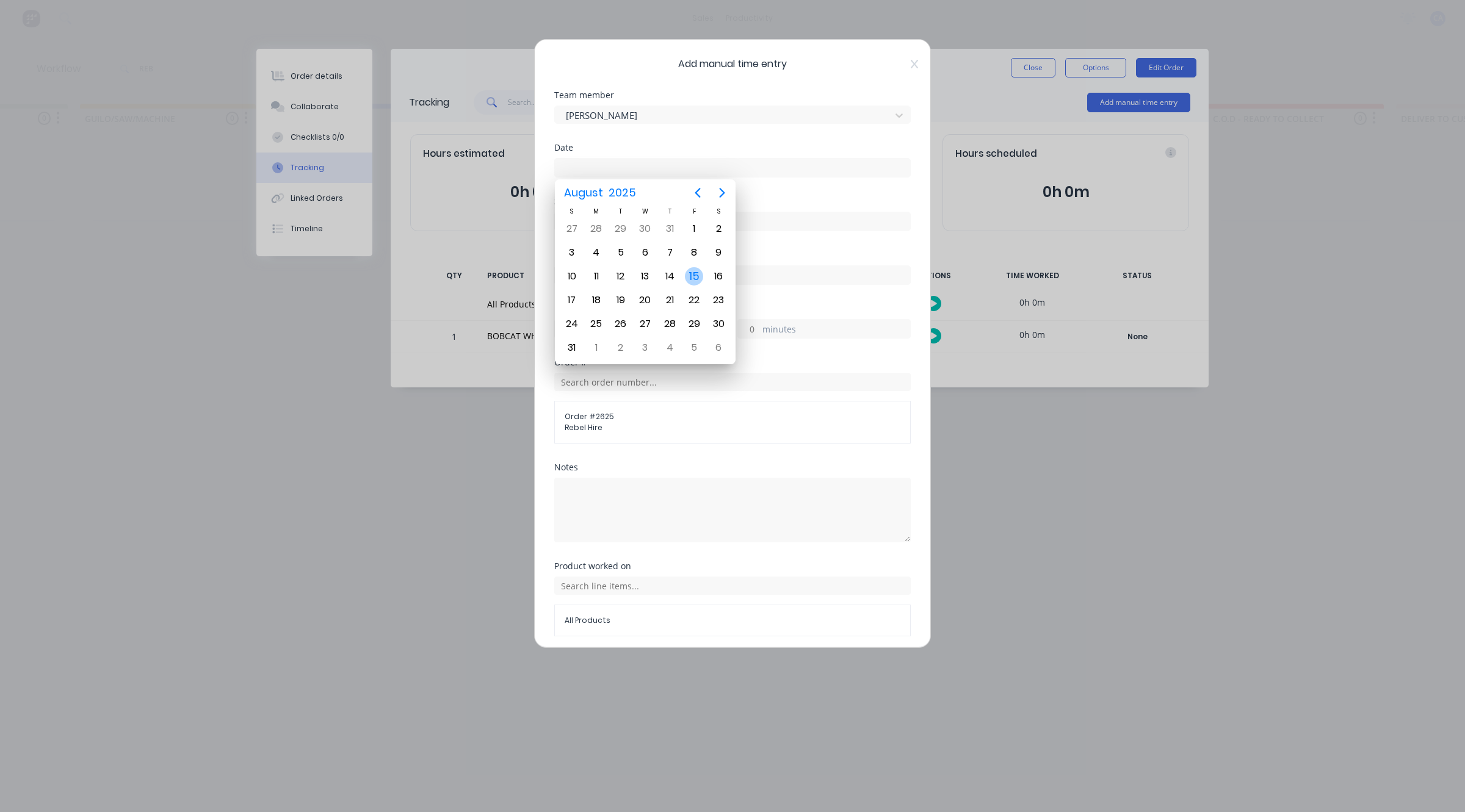
click at [690, 278] on div "15" at bounding box center [694, 276] width 18 height 18
type input "[DATE]"
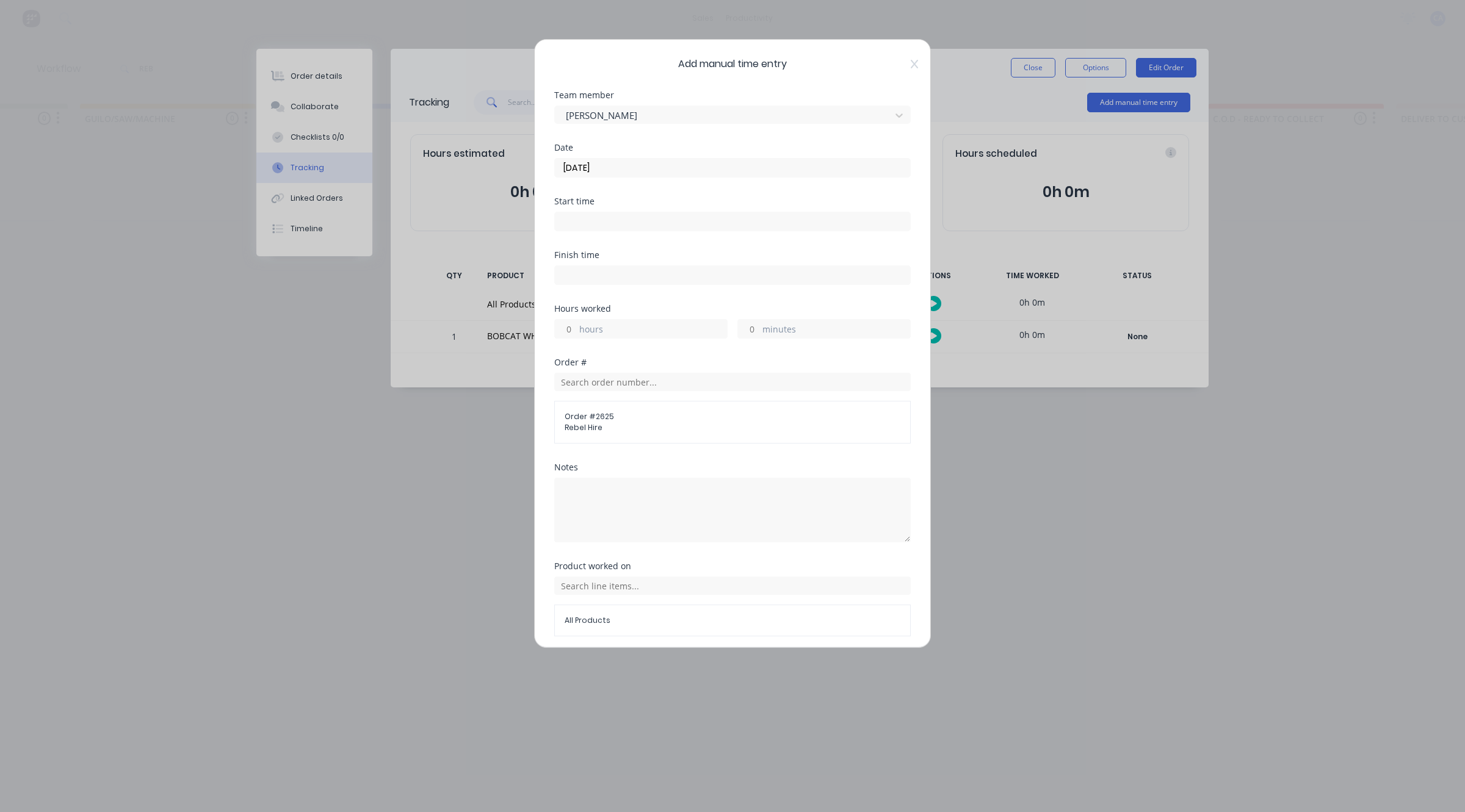
click at [608, 329] on label "hours" at bounding box center [653, 330] width 148 height 15
click at [576, 329] on input "hours" at bounding box center [565, 329] width 21 height 18
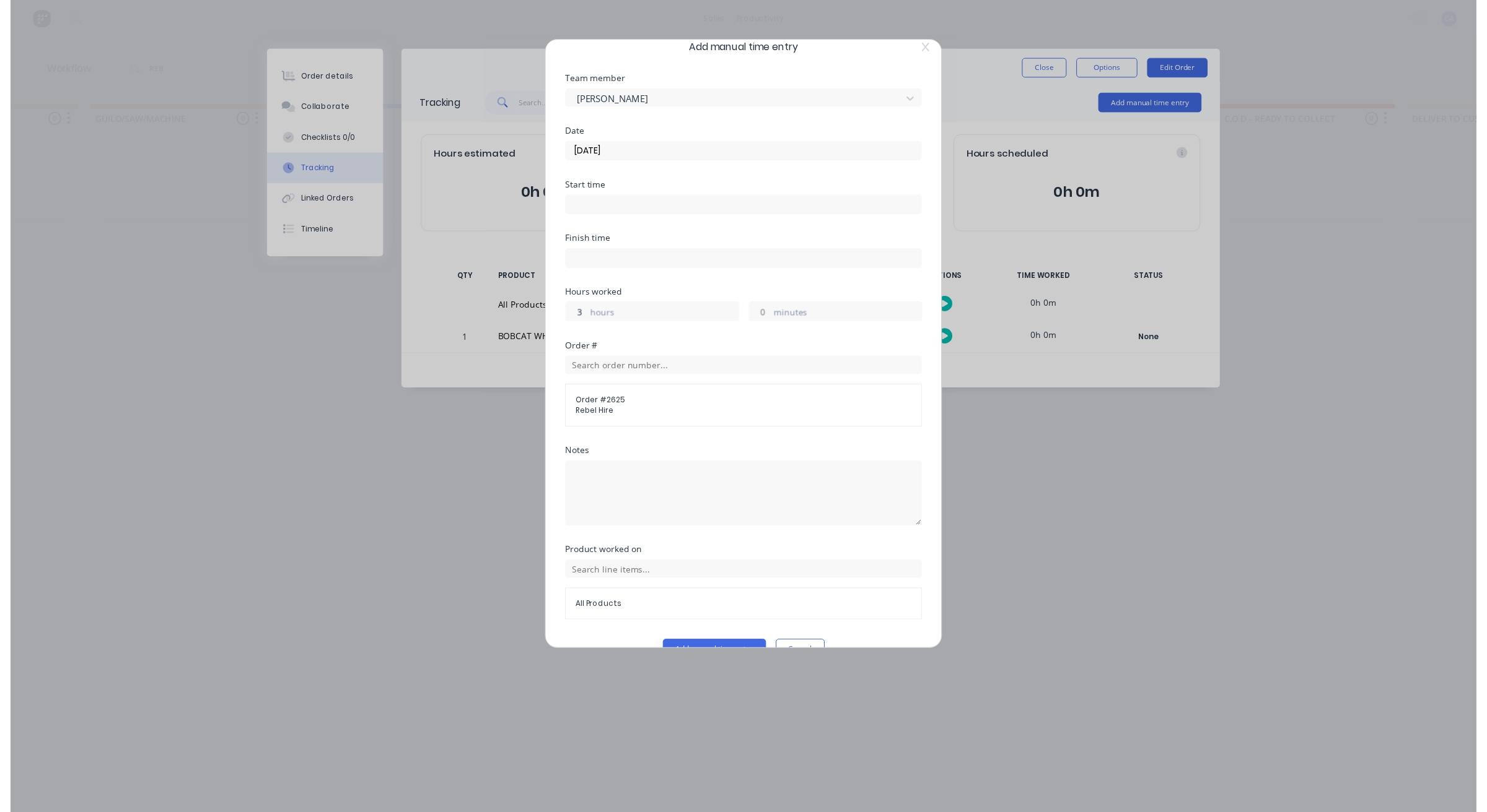
scroll to position [48, 0]
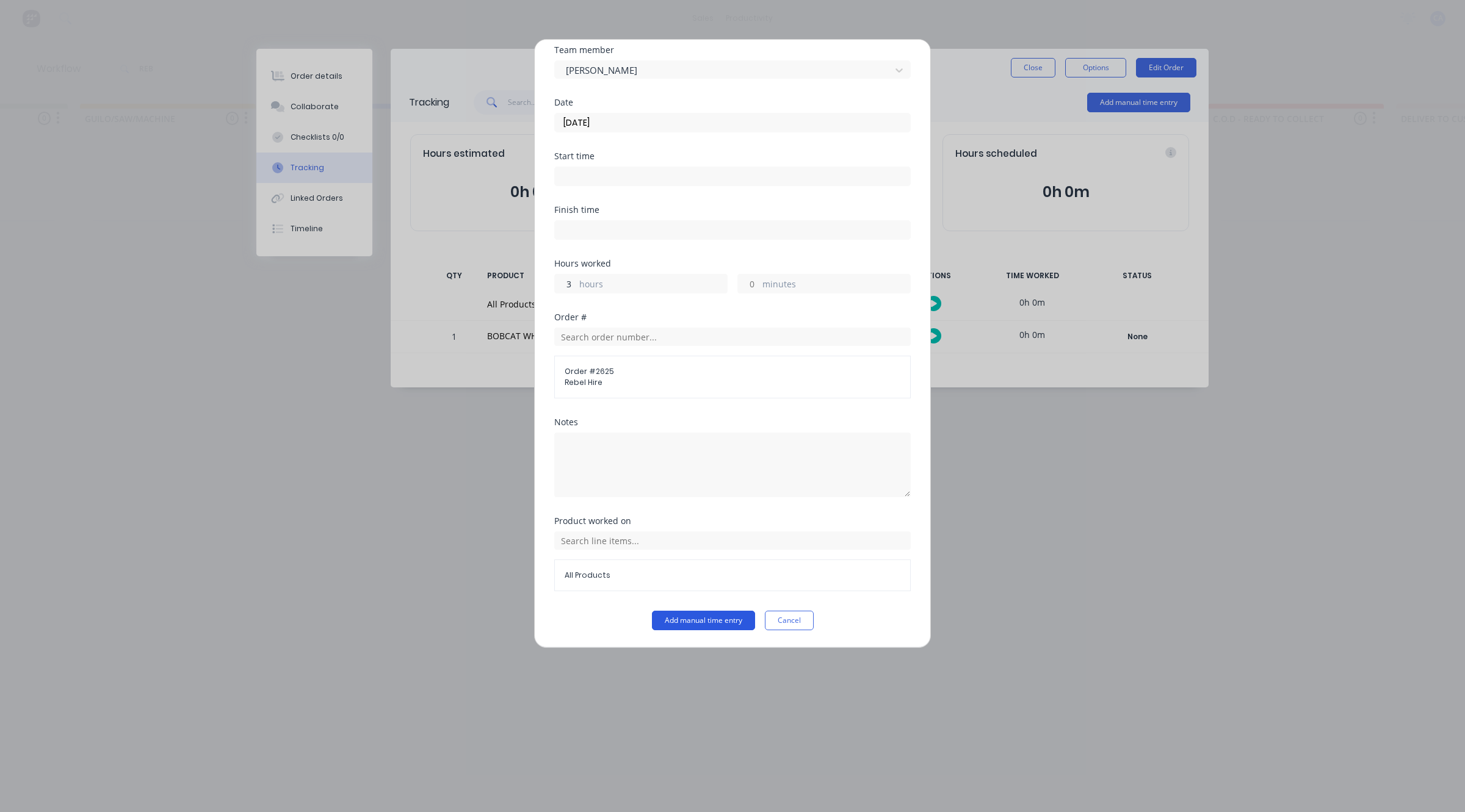
type input "3"
click at [724, 623] on button "Add manual time entry" at bounding box center [704, 620] width 103 height 20
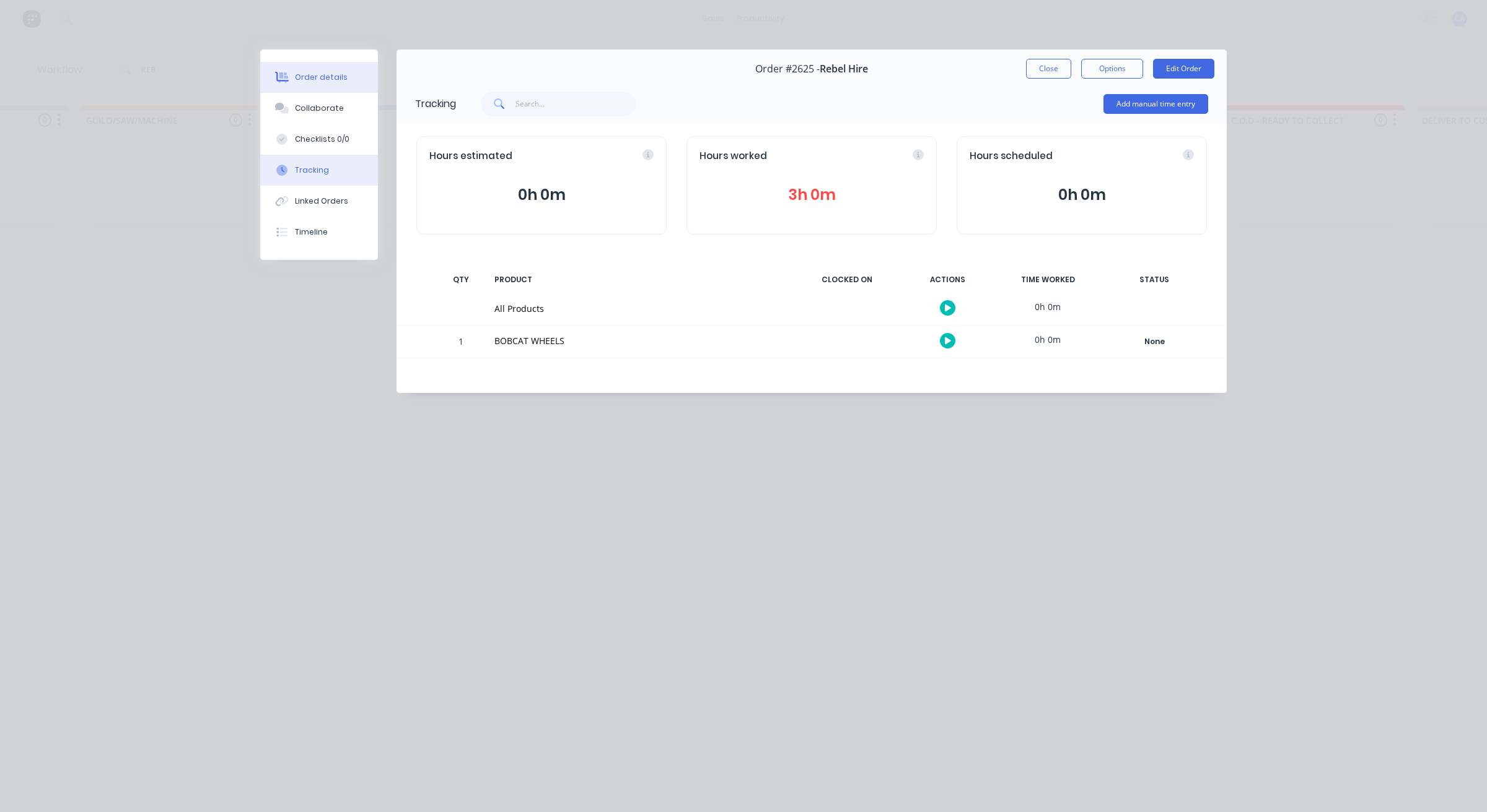
click at [345, 72] on button "Order details" at bounding box center [319, 77] width 117 height 31
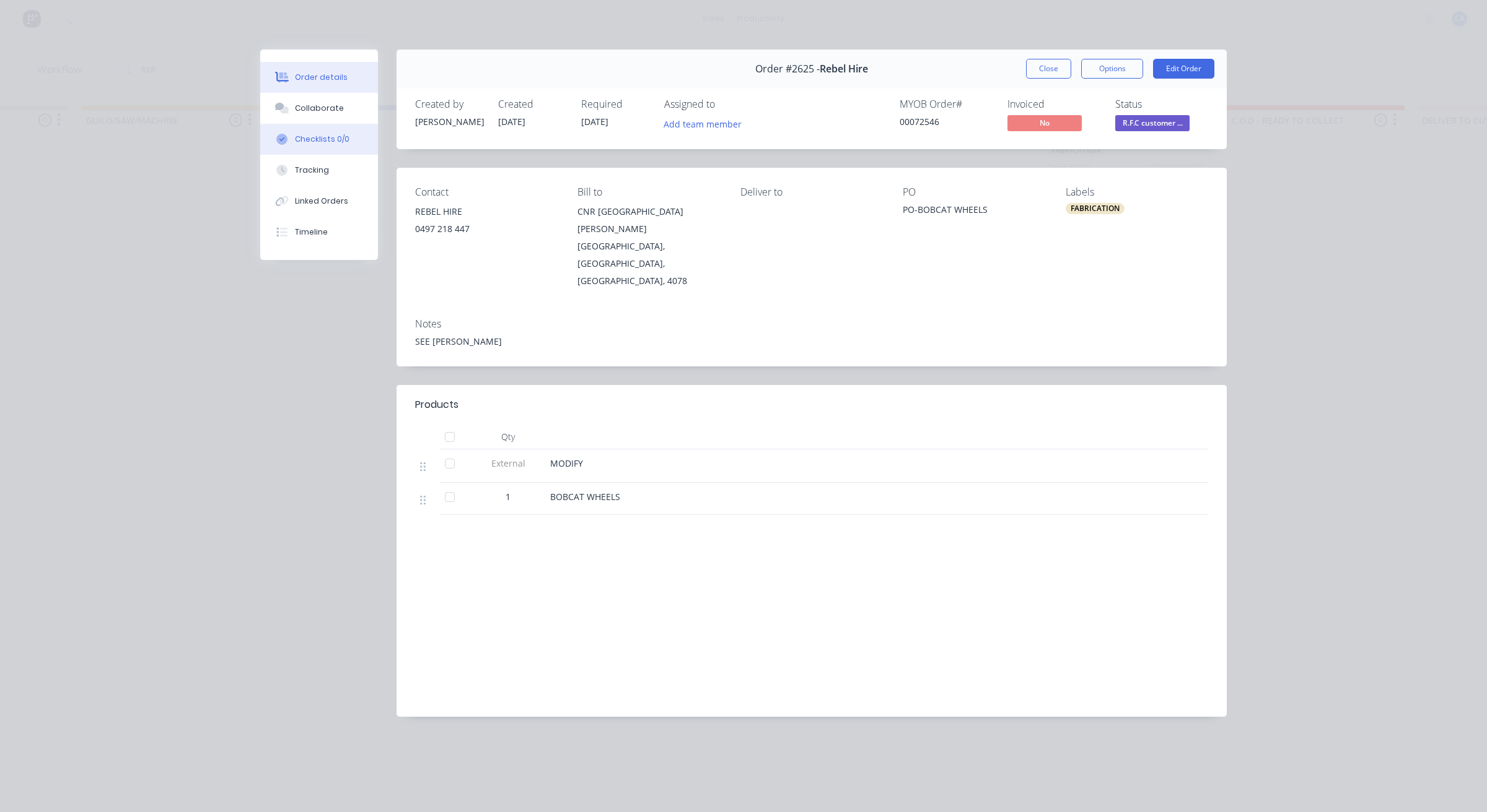
click at [364, 125] on button "Checklists 0/0" at bounding box center [319, 139] width 117 height 31
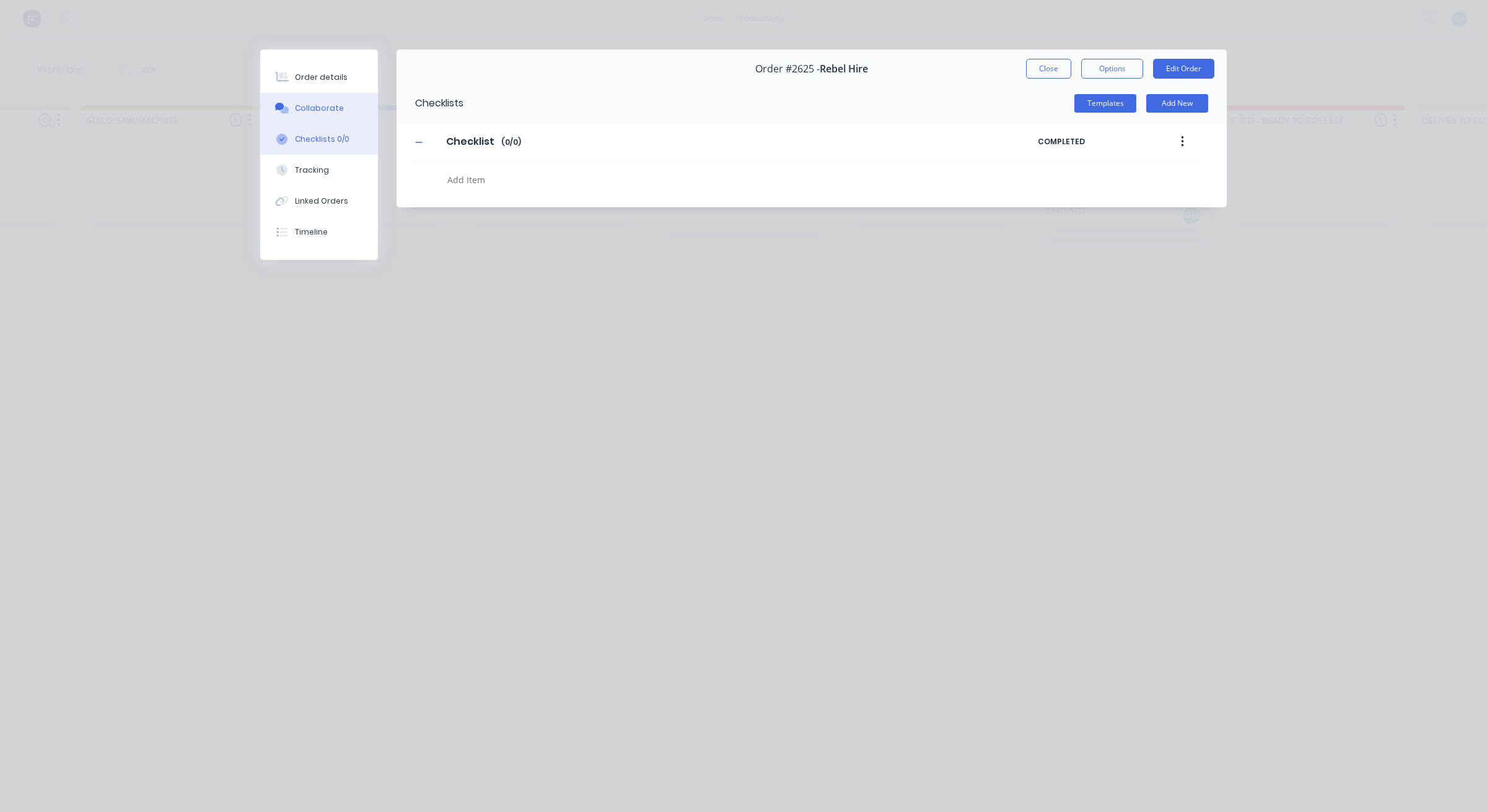
click at [353, 103] on button "Collaborate" at bounding box center [319, 108] width 117 height 31
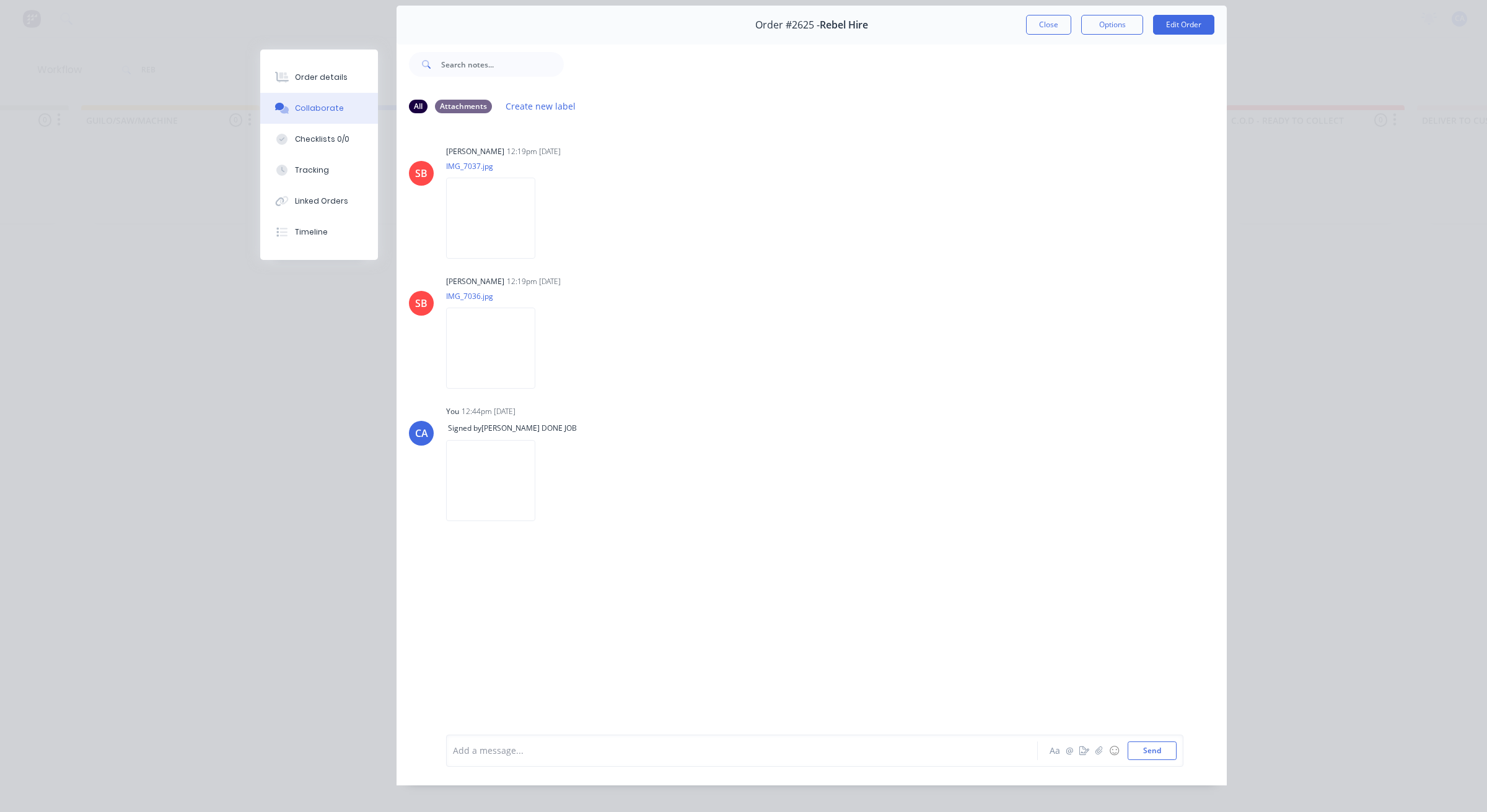
scroll to position [68, 0]
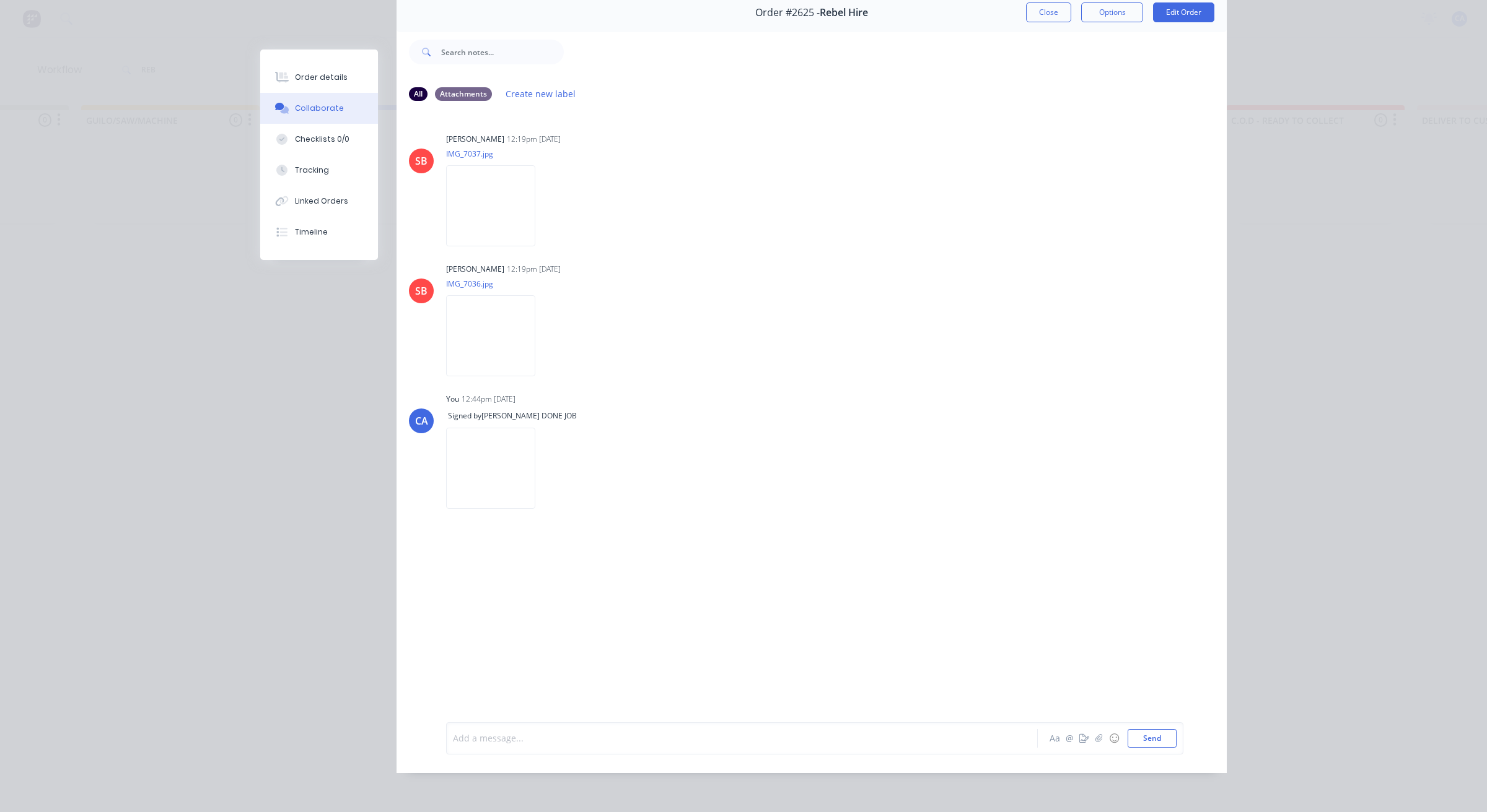
click at [631, 743] on div at bounding box center [724, 738] width 542 height 13
click at [1144, 735] on button "Send" at bounding box center [1152, 738] width 49 height 18
